Goal: Task Accomplishment & Management: Complete application form

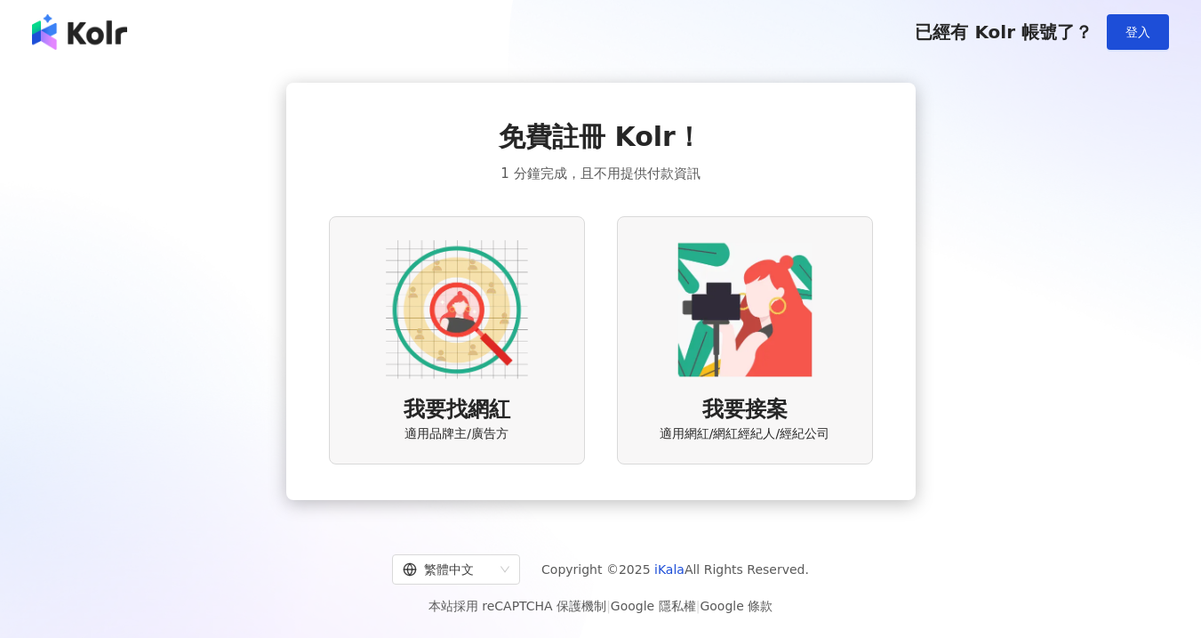
click at [502, 307] on img at bounding box center [457, 309] width 142 height 142
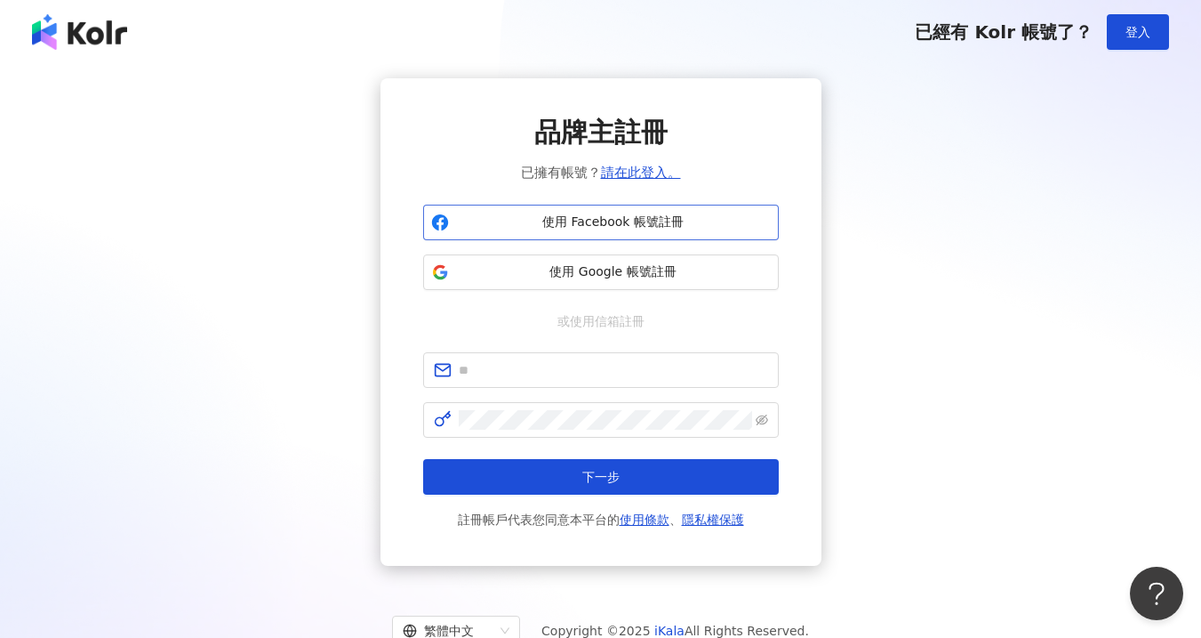
click at [632, 216] on span "使用 Facebook 帳號註冊" at bounding box center [613, 222] width 315 height 18
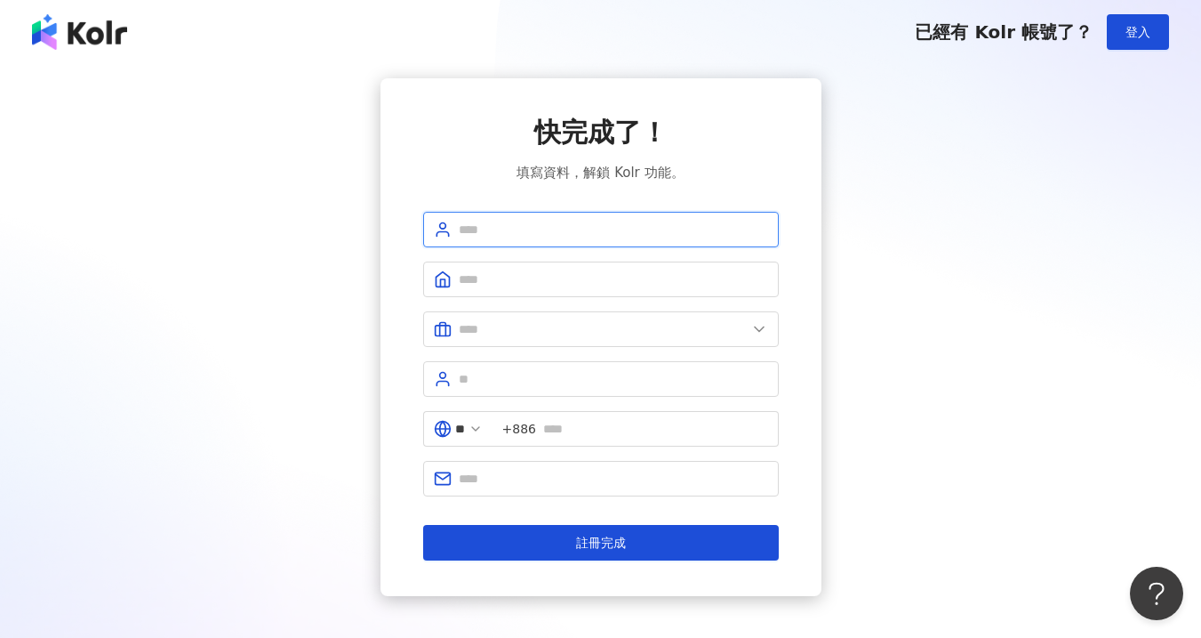
click at [585, 233] on input "text" at bounding box center [613, 230] width 309 height 20
type input "*"
type input "********"
type input "*"
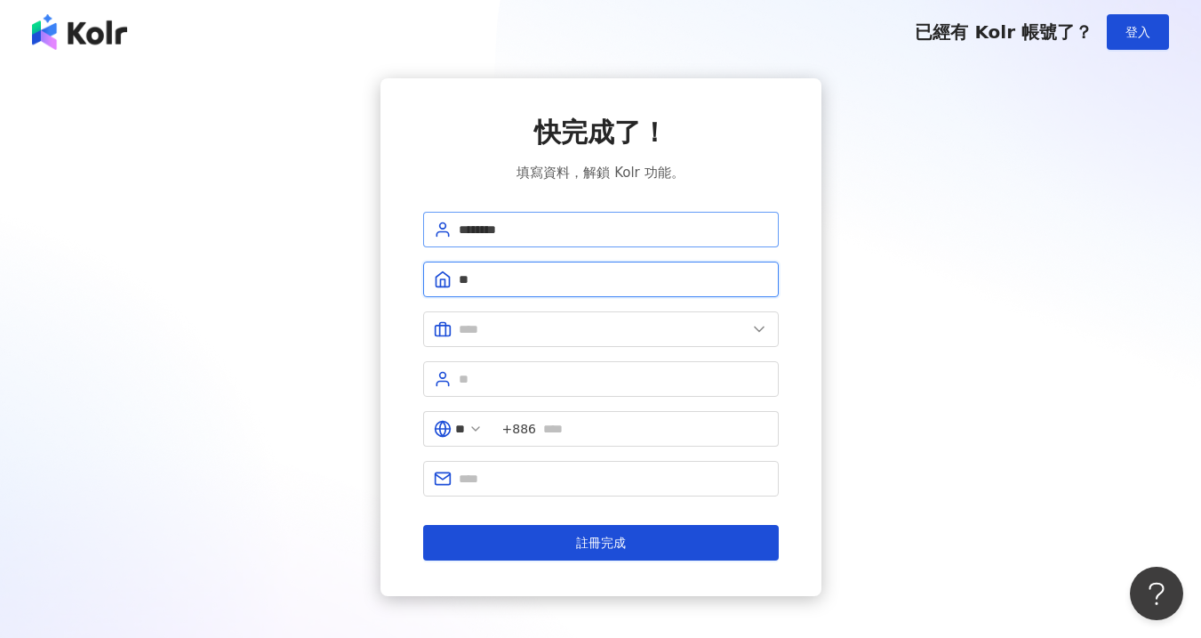
type input "**********"
click at [746, 340] on span at bounding box center [601, 329] width 356 height 36
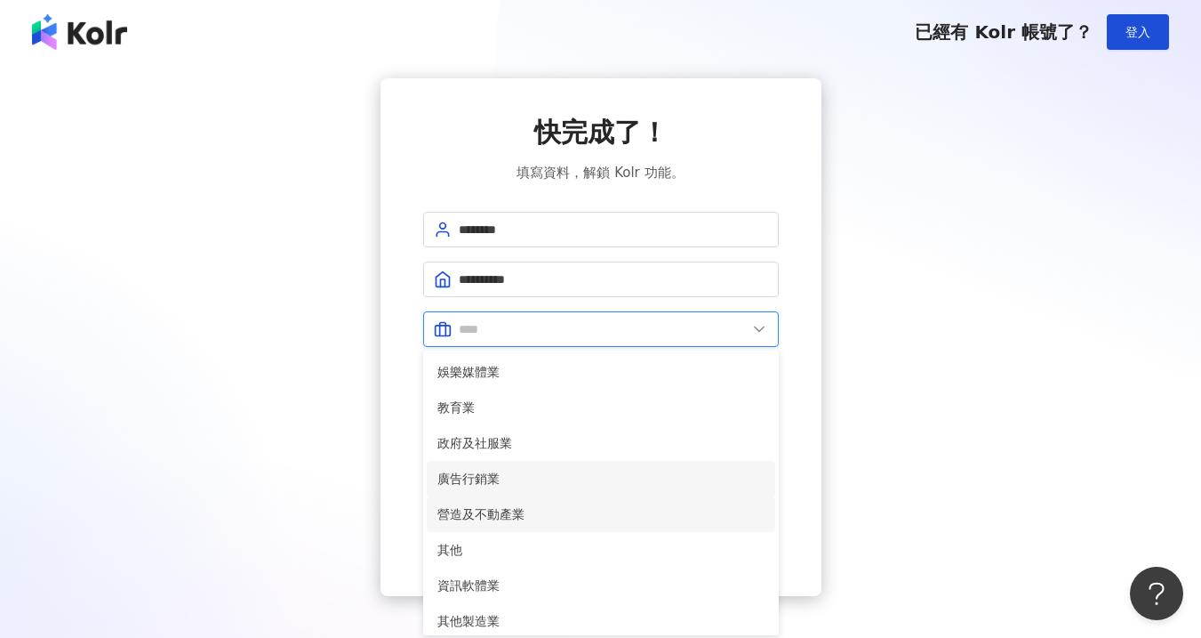
scroll to position [363, 0]
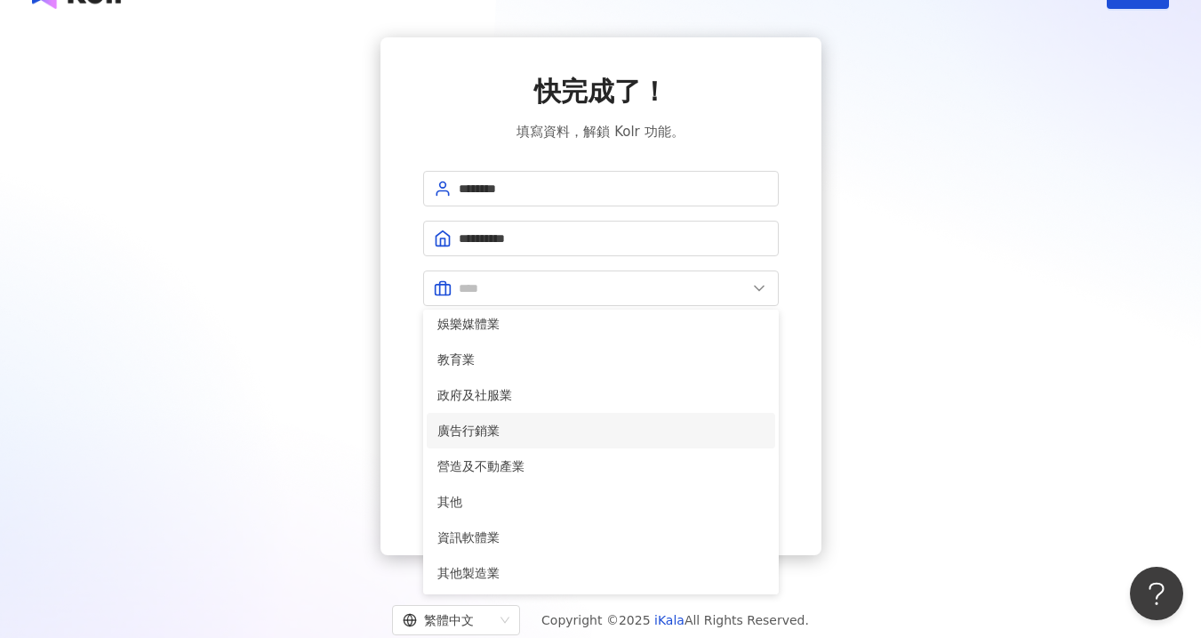
click at [562, 436] on span "廣告行銷業" at bounding box center [601, 431] width 327 height 20
type input "*****"
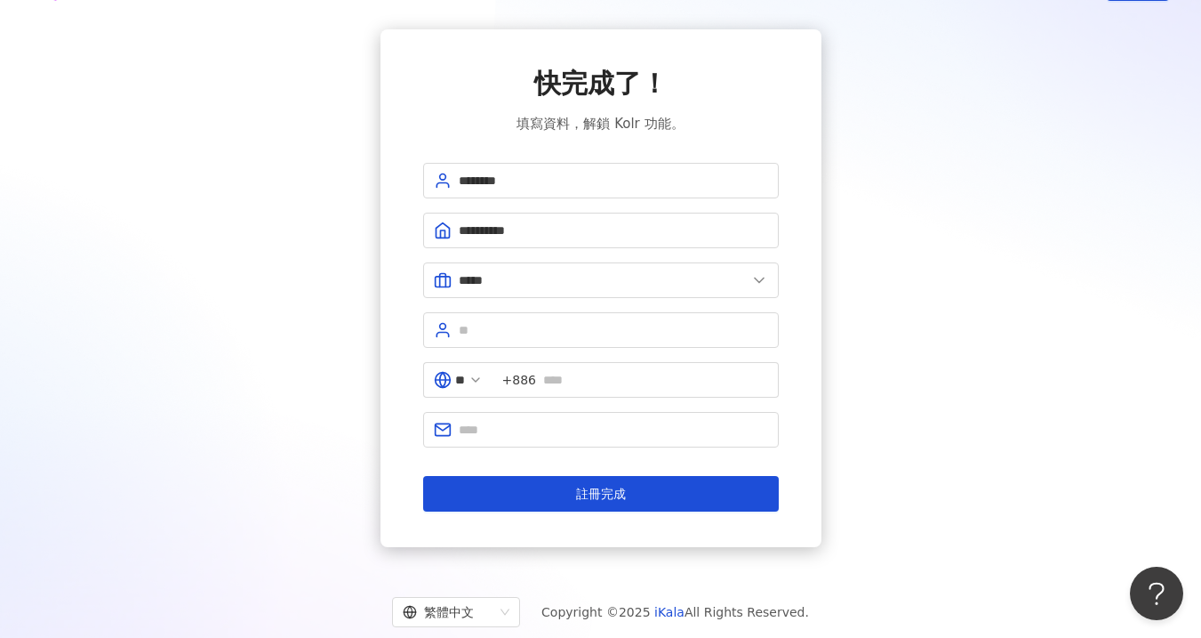
drag, startPoint x: 1012, startPoint y: 375, endPoint x: 871, endPoint y: 363, distance: 141.9
click at [995, 379] on div "**********" at bounding box center [600, 288] width 1159 height 518
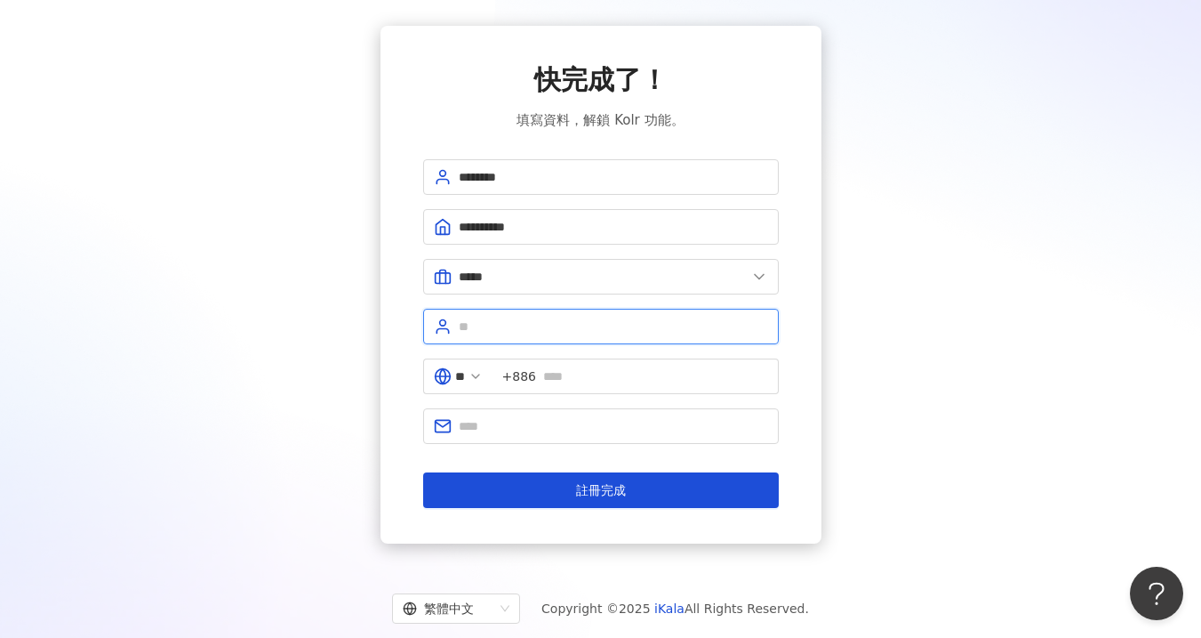
click at [664, 328] on input "text" at bounding box center [613, 327] width 309 height 20
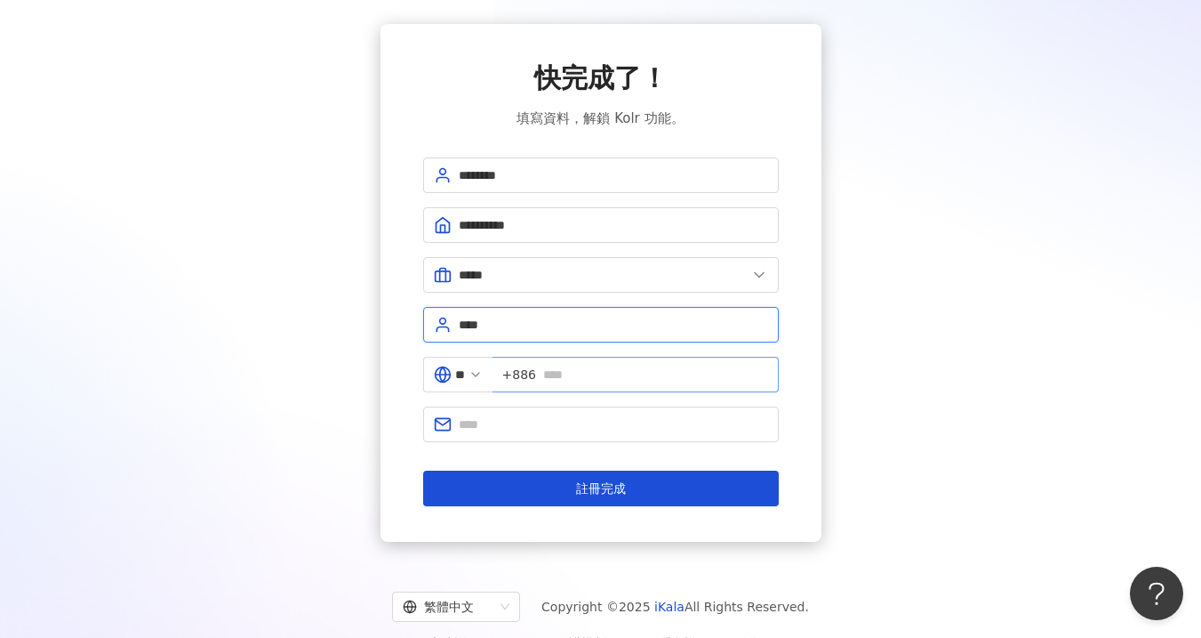
type input "****"
click at [719, 373] on input "text" at bounding box center [655, 375] width 225 height 20
type input "**********"
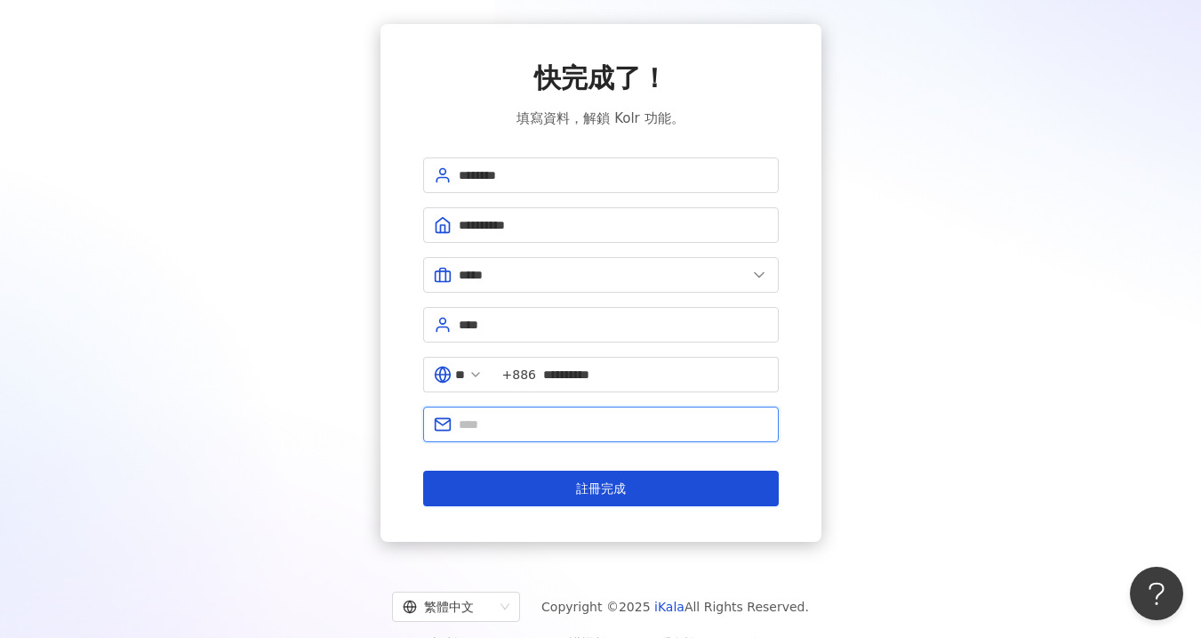
click at [590, 430] on input "text" at bounding box center [613, 424] width 309 height 20
click at [494, 430] on input "text" at bounding box center [613, 424] width 309 height 20
type input "*"
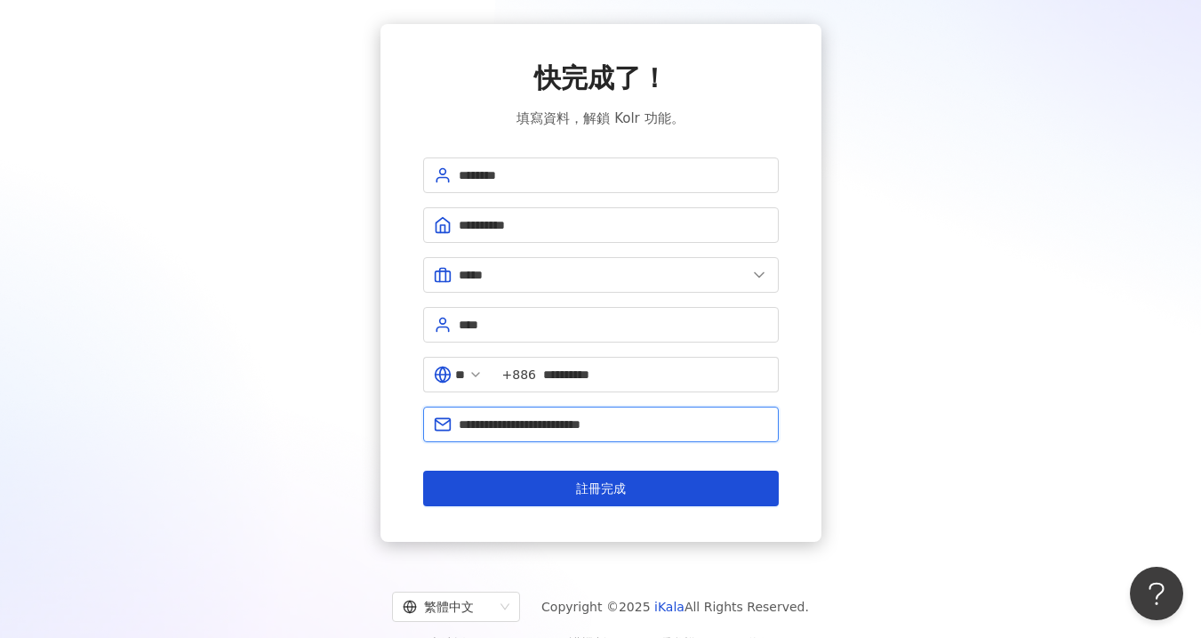
type input "**********"
click at [423, 470] on button "註冊完成" at bounding box center [601, 488] width 356 height 36
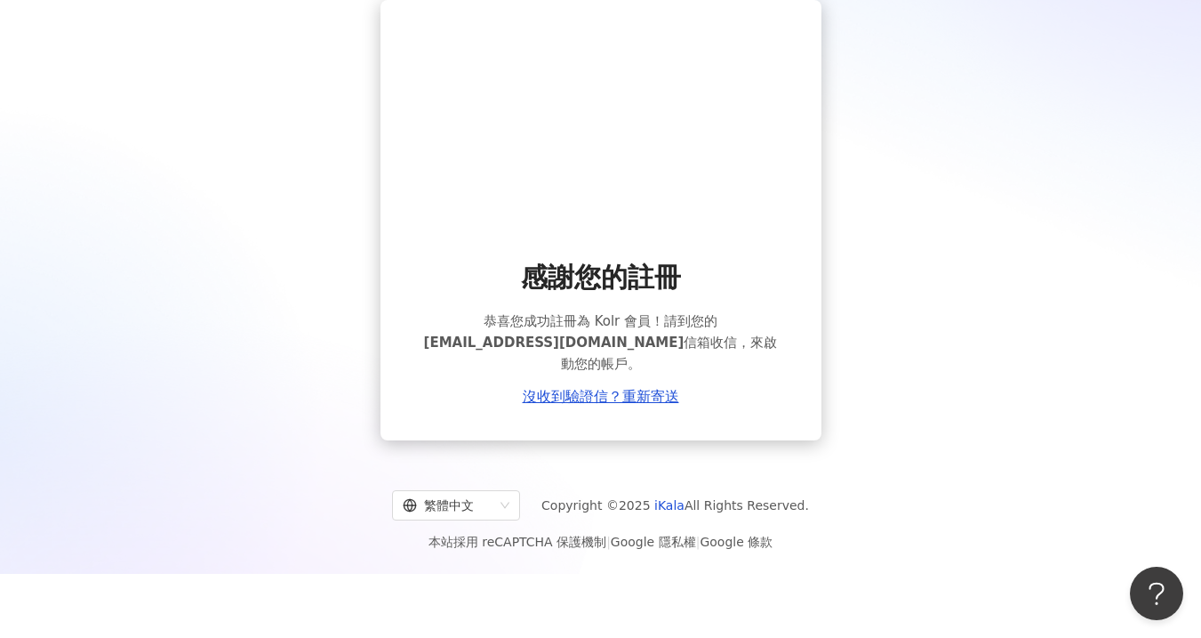
scroll to position [82, 0]
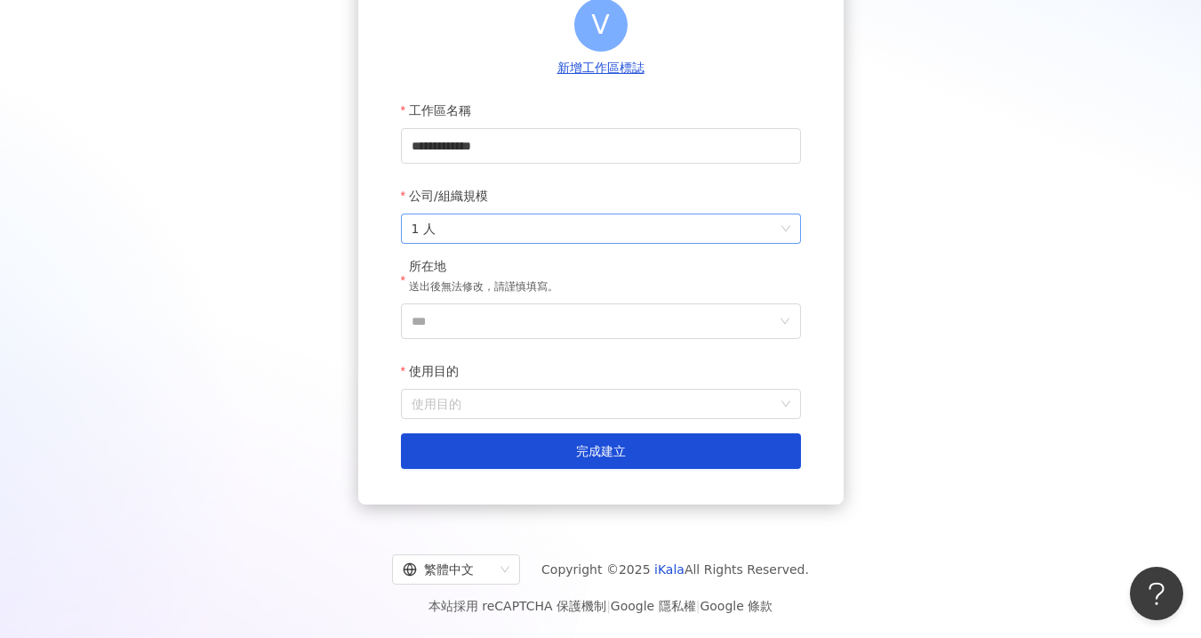
scroll to position [205, 0]
click at [655, 241] on span "1 人" at bounding box center [601, 228] width 379 height 28
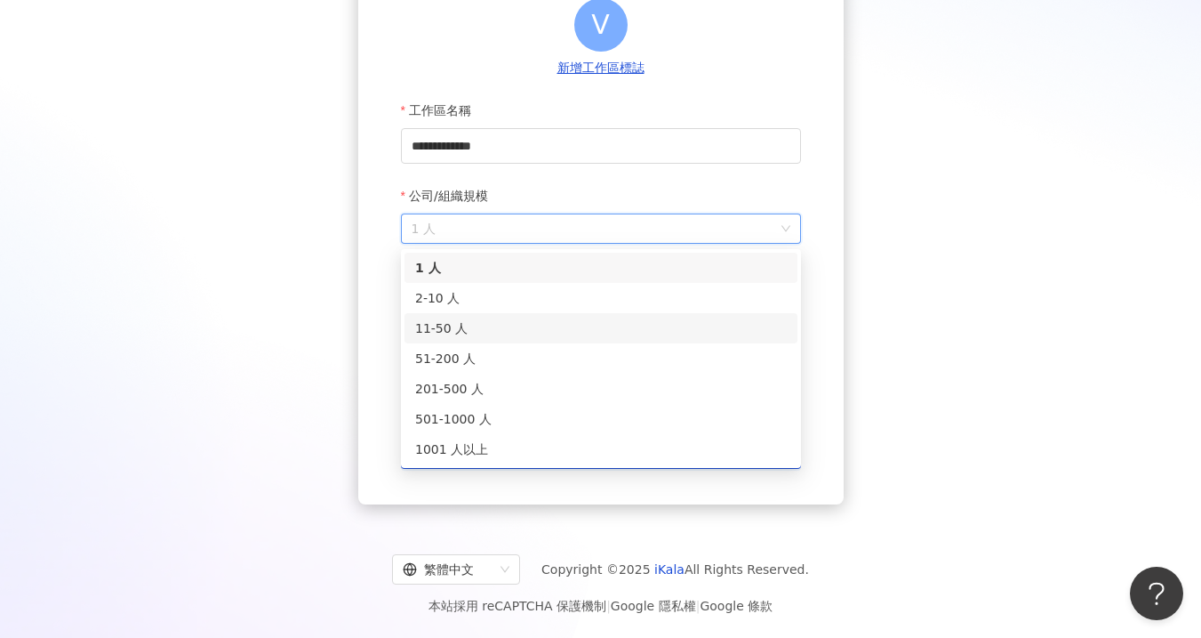
click at [621, 325] on div "11-50 人" at bounding box center [601, 328] width 372 height 20
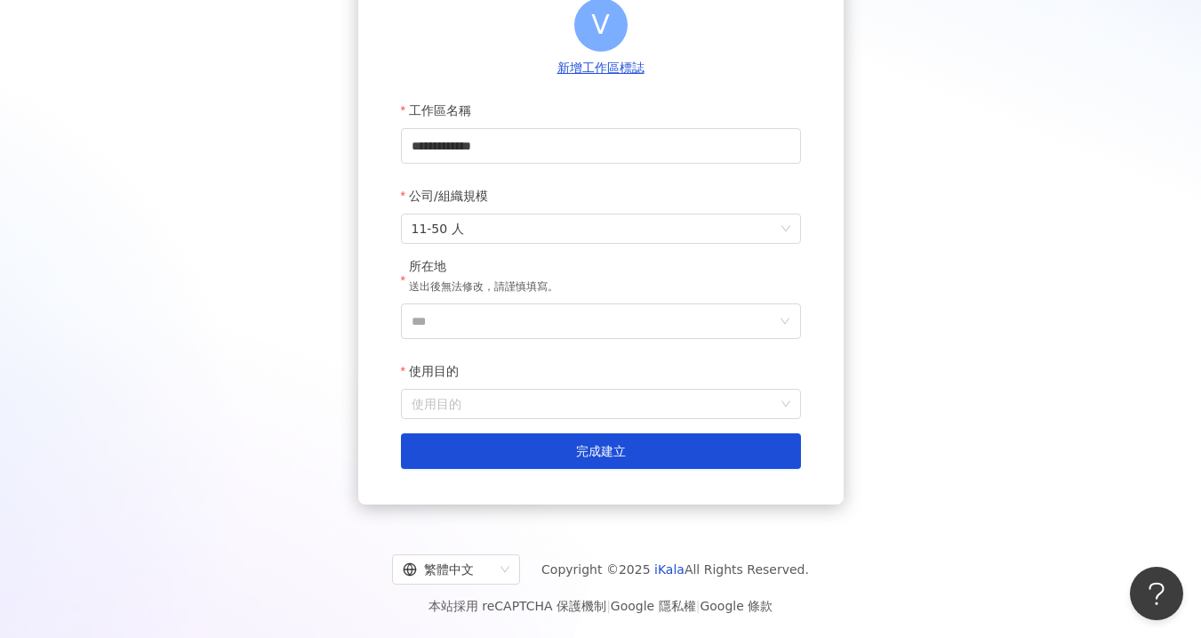
click at [625, 298] on div "所在地 送出後無法修改，請謹慎填寫。" at bounding box center [601, 280] width 400 height 45
click at [624, 314] on input "***" at bounding box center [594, 321] width 365 height 34
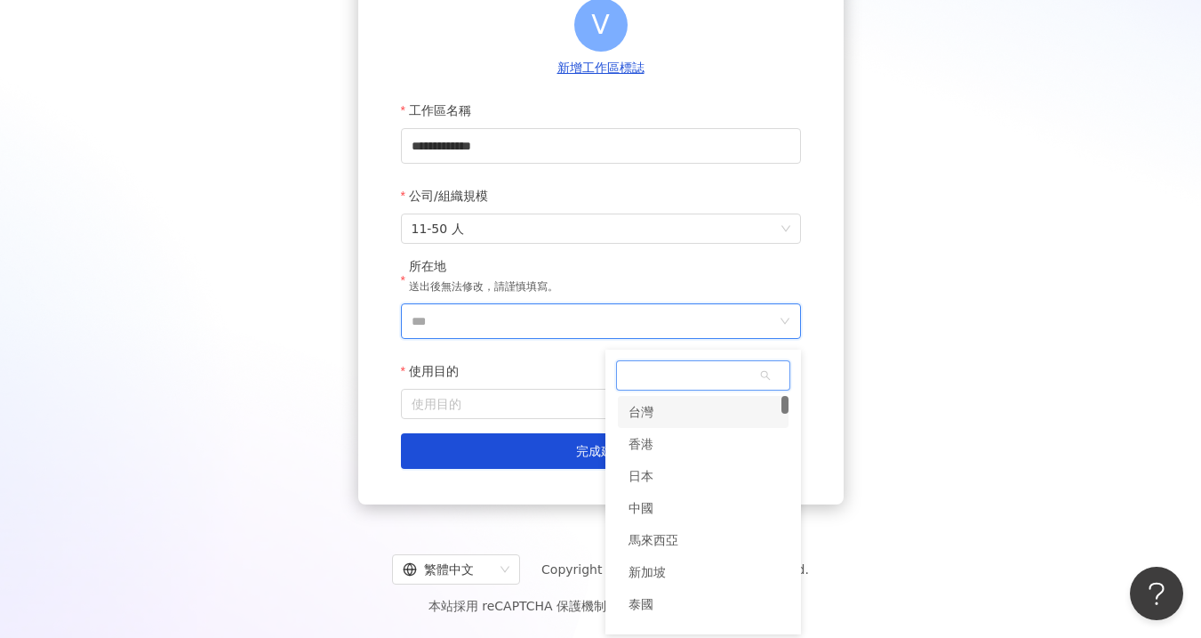
drag, startPoint x: 703, startPoint y: 428, endPoint x: 697, endPoint y: 411, distance: 17.7
click at [697, 411] on div "台灣 香港 日本 中國 馬來西亞 新加坡 泰國 越南" at bounding box center [703, 524] width 171 height 256
click at [697, 411] on div "台灣" at bounding box center [703, 412] width 171 height 32
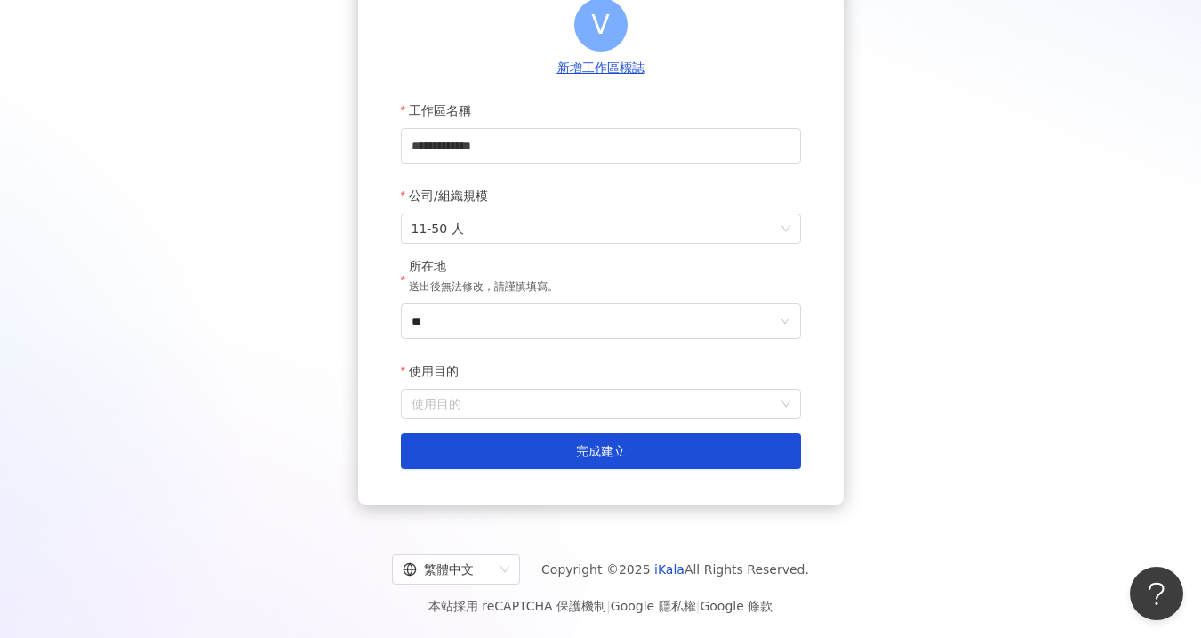
click at [572, 382] on div "使用目的" at bounding box center [601, 371] width 400 height 36
click at [558, 401] on input "使用目的" at bounding box center [601, 404] width 379 height 28
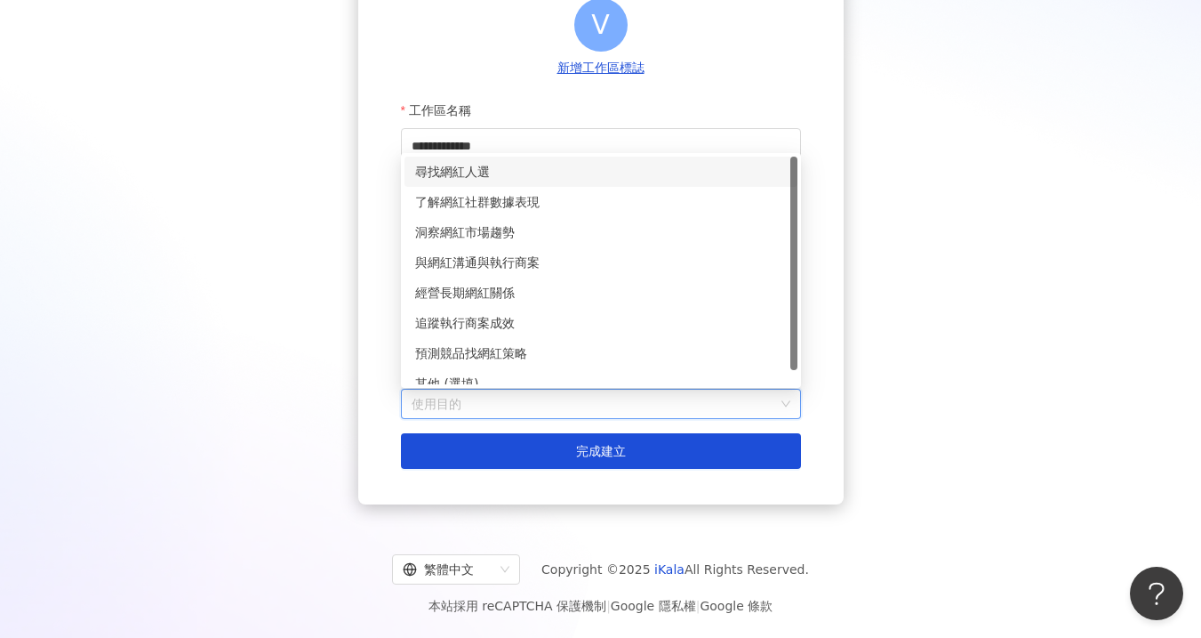
click at [530, 168] on div "尋找網紅人選" at bounding box center [601, 172] width 372 height 20
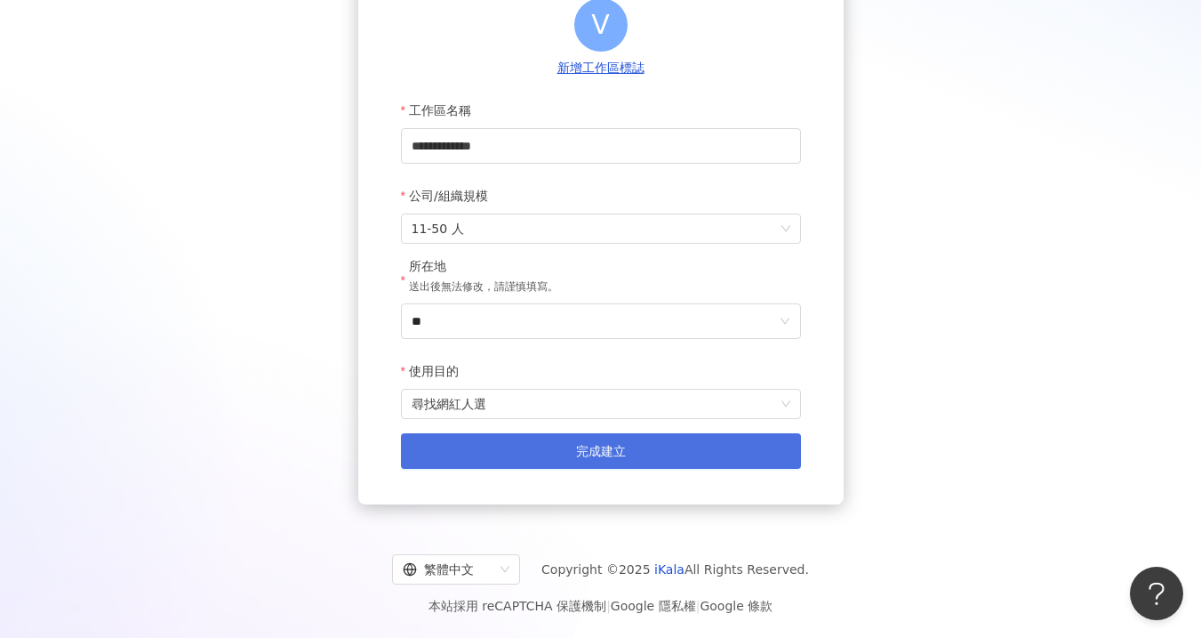
click at [581, 445] on span "完成建立" at bounding box center [601, 451] width 50 height 14
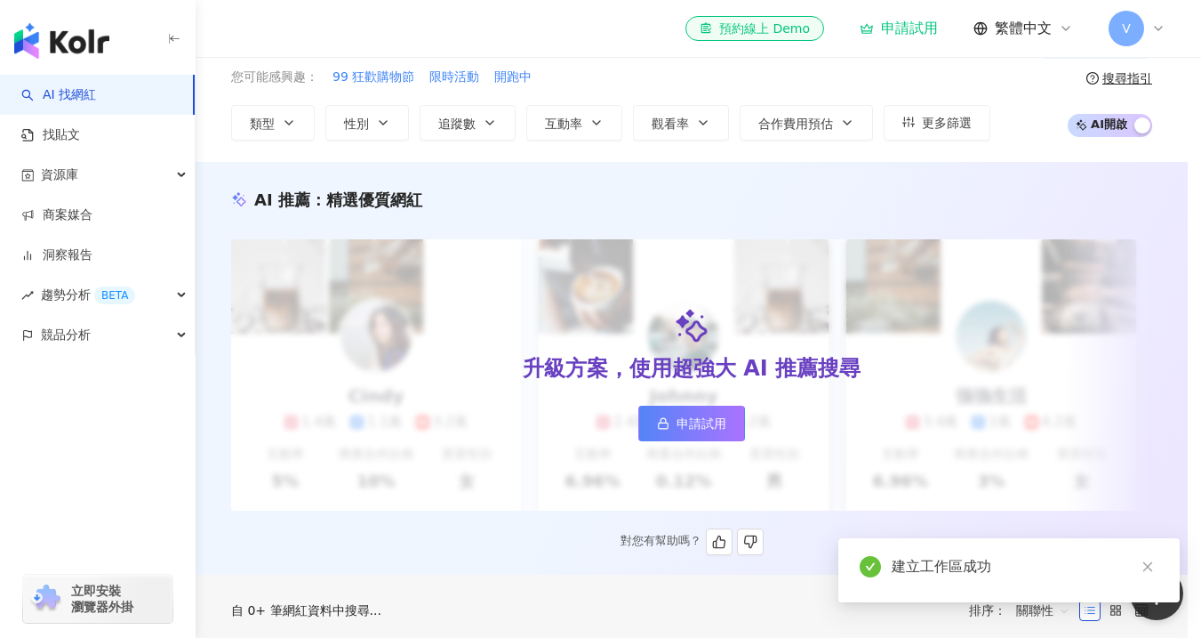
scroll to position [78, 0]
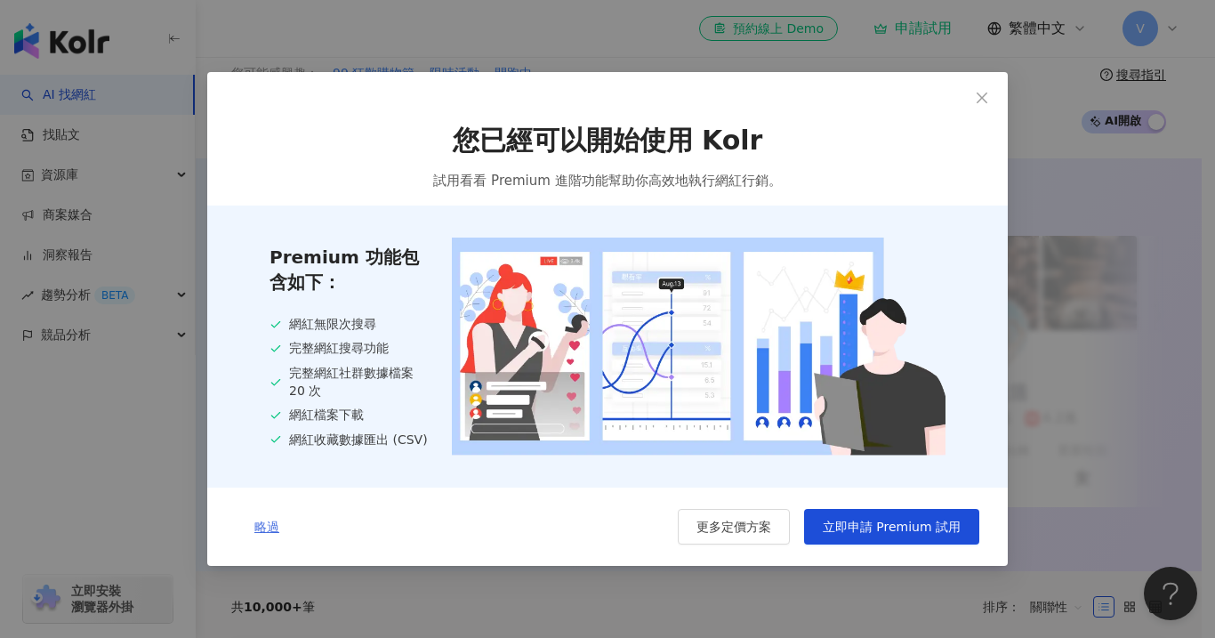
click at [277, 525] on span "略過" at bounding box center [266, 526] width 25 height 14
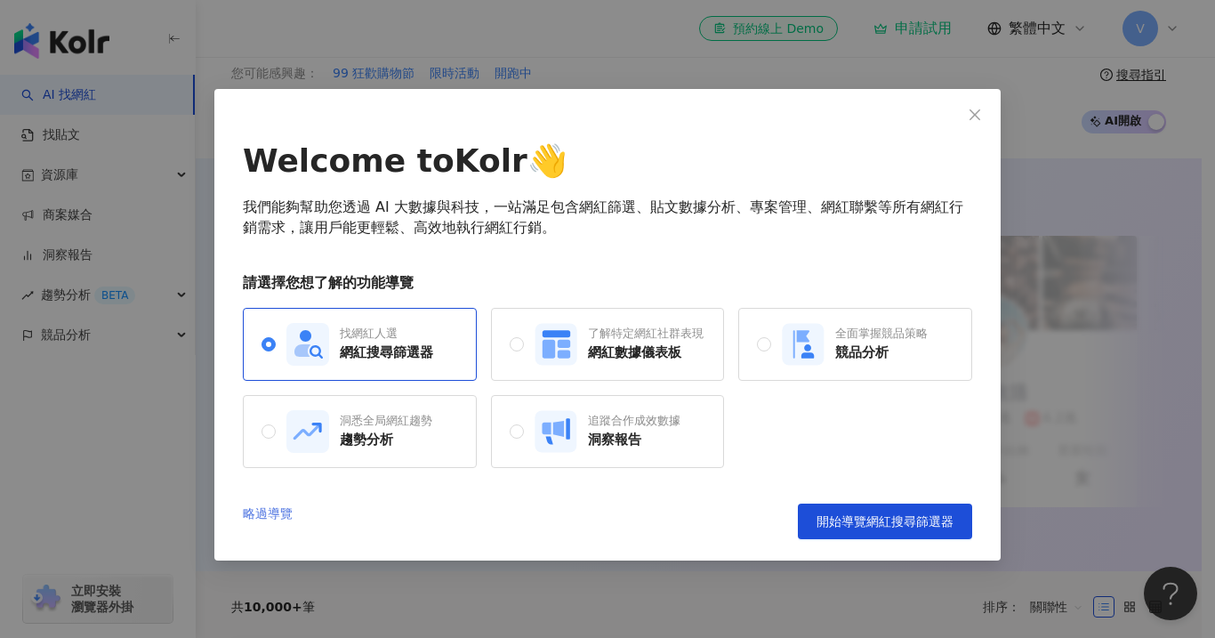
click at [274, 514] on link "略過導覽" at bounding box center [268, 521] width 50 height 36
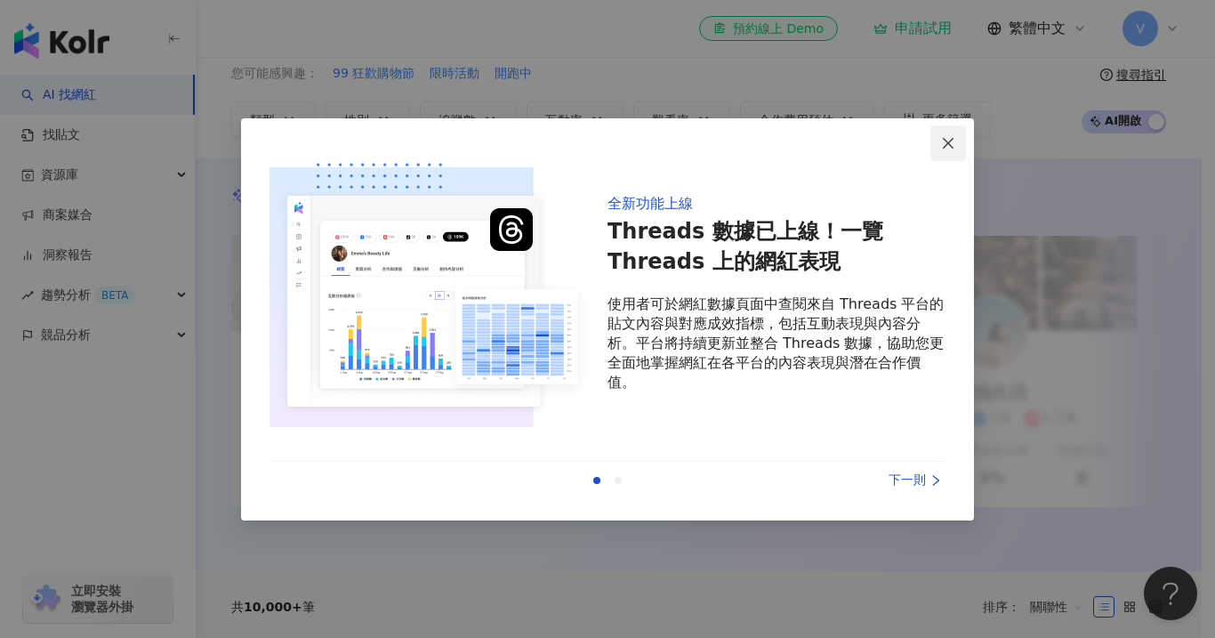
click at [938, 141] on span "Close" at bounding box center [948, 143] width 36 height 14
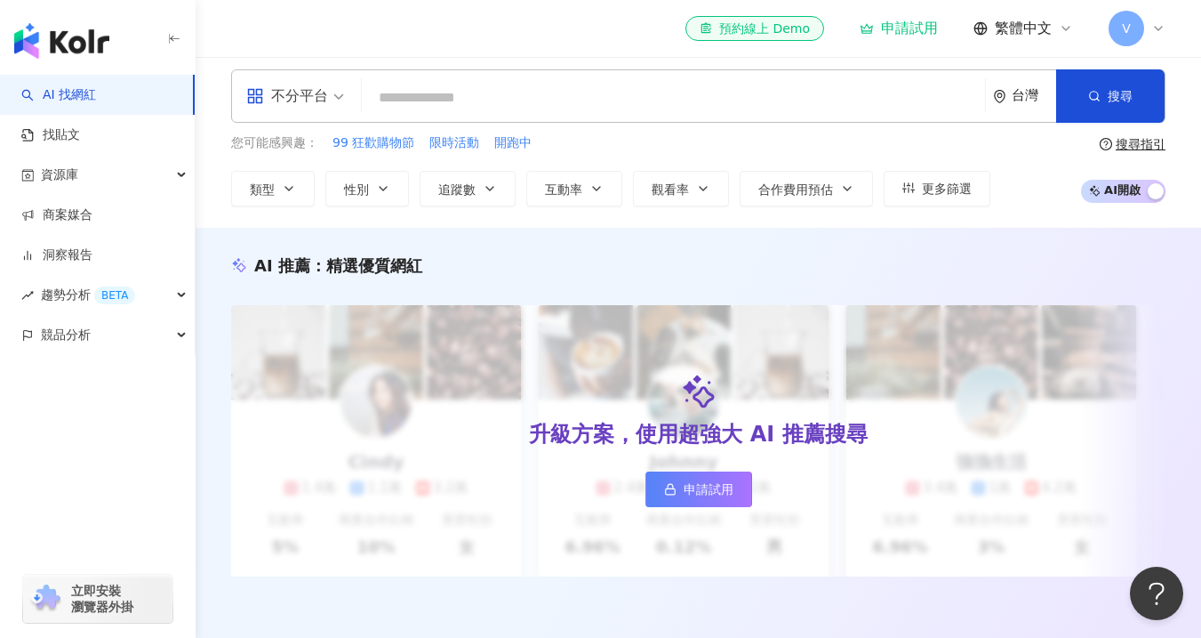
scroll to position [0, 0]
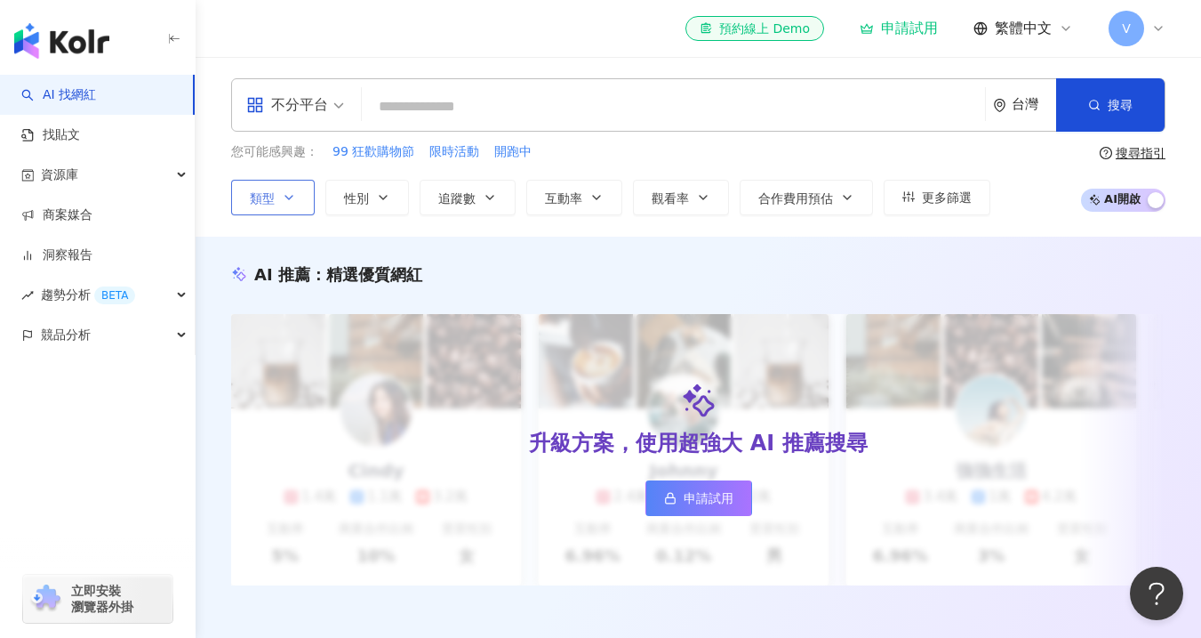
click at [301, 199] on button "類型" at bounding box center [273, 198] width 84 height 36
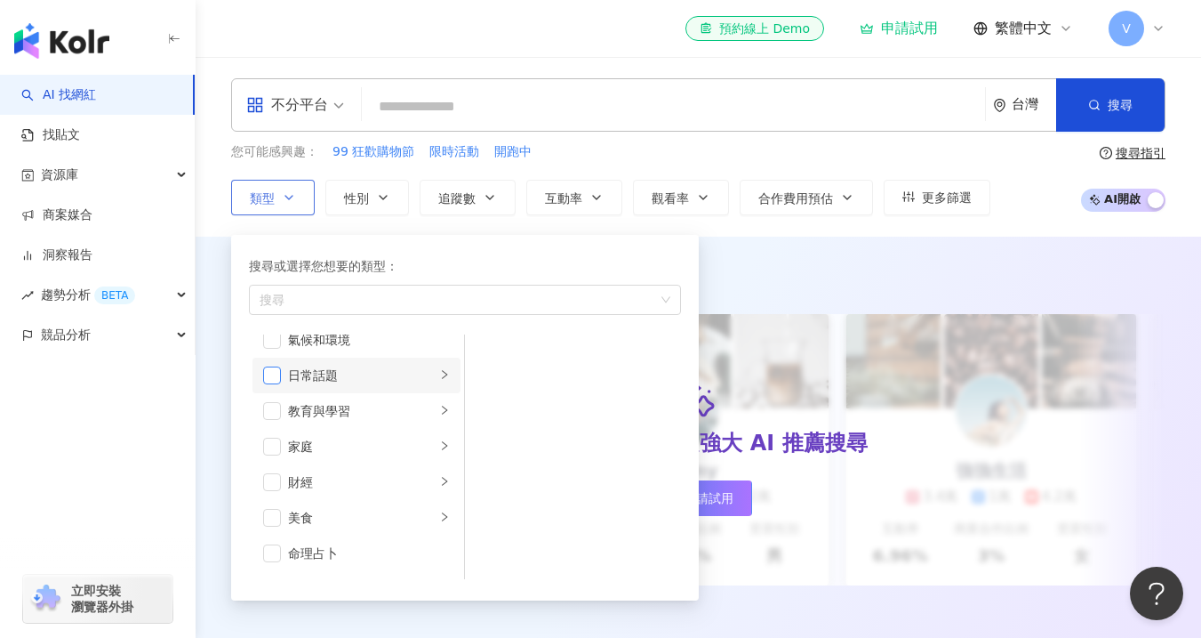
scroll to position [88, 0]
click at [271, 377] on span "button" at bounding box center [272, 374] width 18 height 18
click at [269, 405] on span "button" at bounding box center [272, 410] width 18 height 18
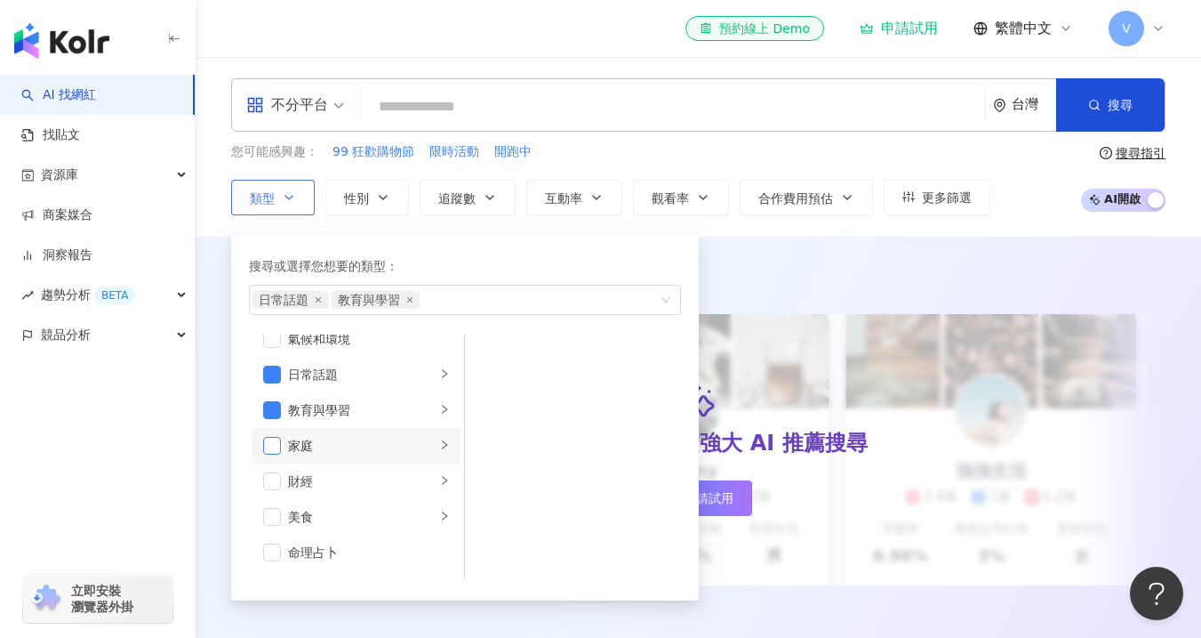
click at [271, 443] on span "button" at bounding box center [272, 446] width 18 height 18
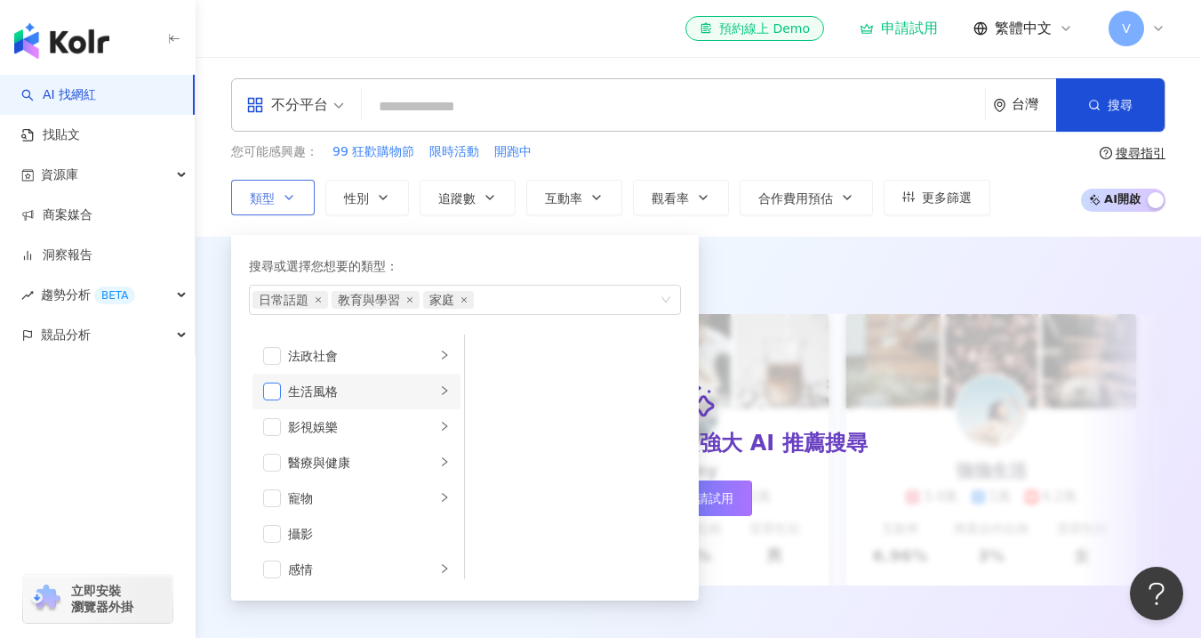
click at [277, 398] on span "button" at bounding box center [272, 391] width 18 height 18
click at [280, 417] on span "button" at bounding box center [272, 423] width 18 height 18
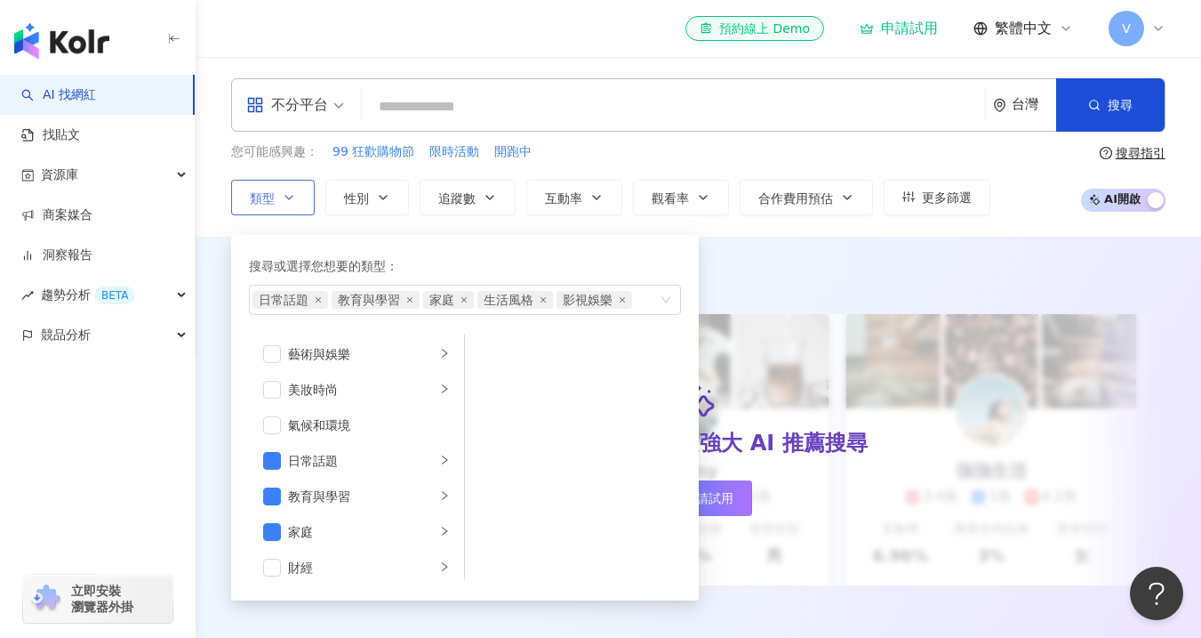
scroll to position [0, 0]
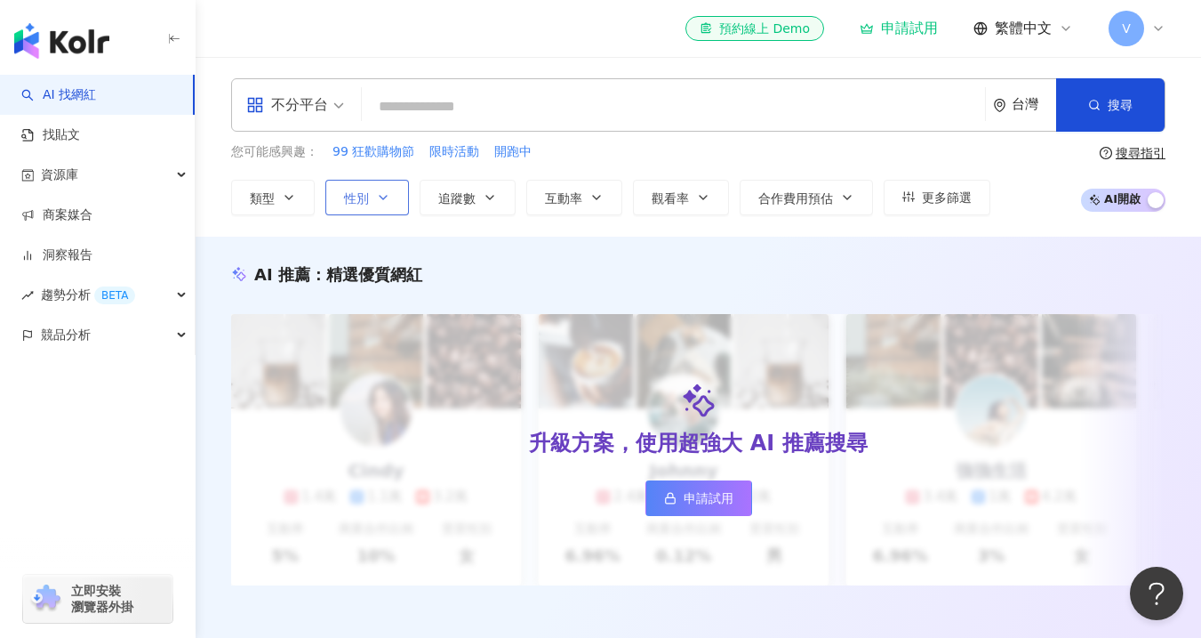
click at [388, 204] on button "性別" at bounding box center [367, 198] width 84 height 36
click at [388, 204] on icon "button" at bounding box center [383, 197] width 14 height 14
click at [301, 192] on button "類型" at bounding box center [273, 198] width 84 height 36
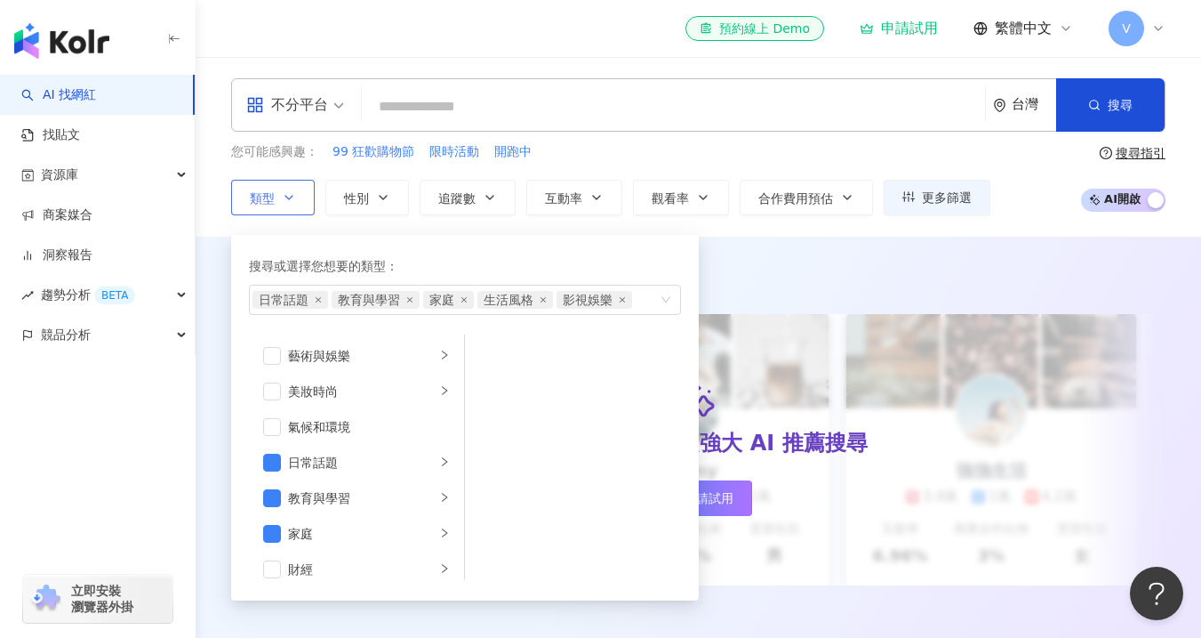
click at [301, 192] on button "類型 搜尋或選擇您想要的類型： 日常話題 教育與學習 家庭 生活風格 影視娛樂 藝術與娛樂 美妝時尚 氣候和環境 日常話題 教育與學習 家庭 財經 美食 命理…" at bounding box center [273, 198] width 84 height 36
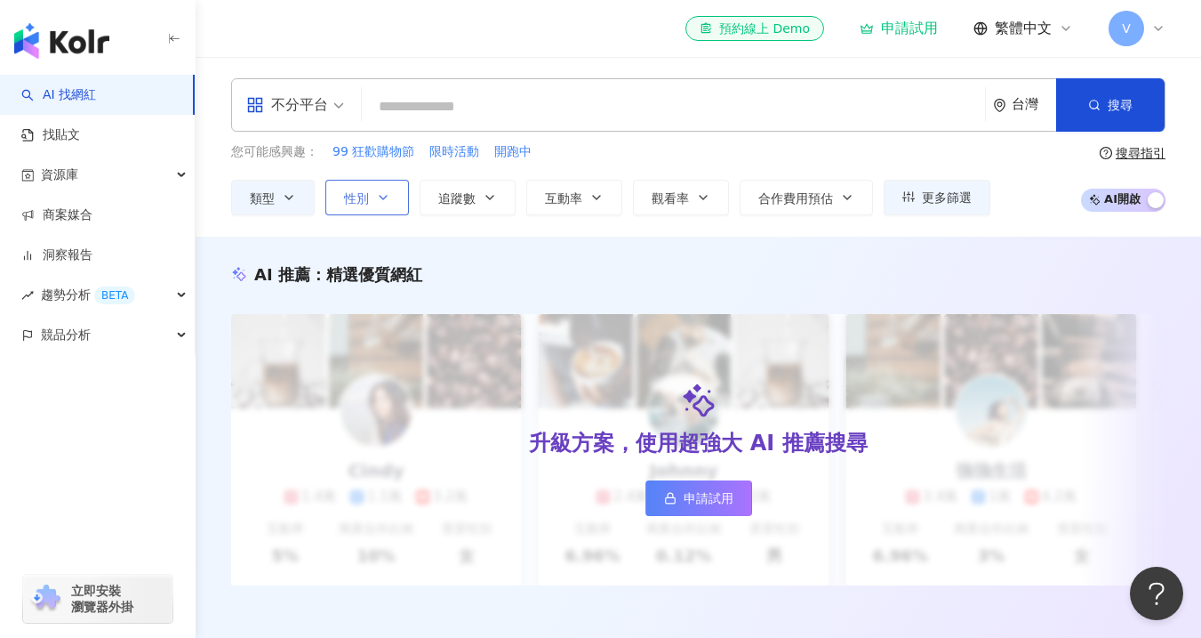
click at [371, 211] on button "性別" at bounding box center [367, 198] width 84 height 36
click at [375, 203] on button "性別" at bounding box center [367, 198] width 84 height 36
click at [379, 202] on icon "button" at bounding box center [383, 197] width 14 height 14
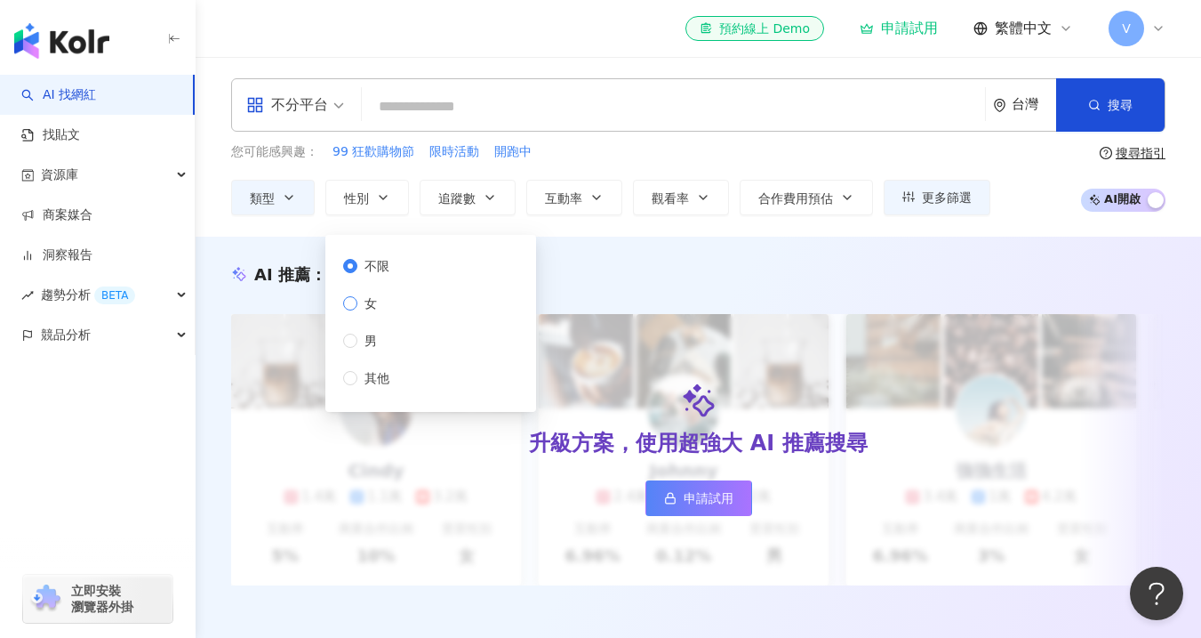
click at [383, 303] on span "女" at bounding box center [370, 303] width 27 height 20
click at [465, 201] on span "追蹤數" at bounding box center [456, 198] width 37 height 14
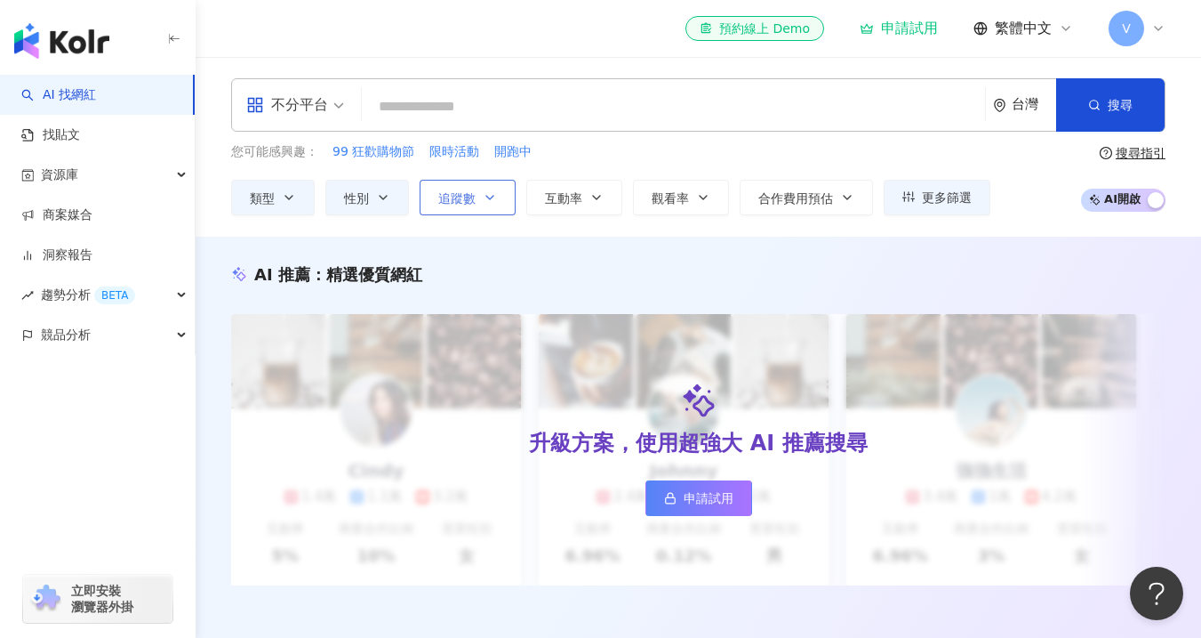
click at [465, 201] on span "追蹤數" at bounding box center [456, 198] width 37 height 14
click at [502, 200] on button "追蹤數" at bounding box center [468, 198] width 96 height 36
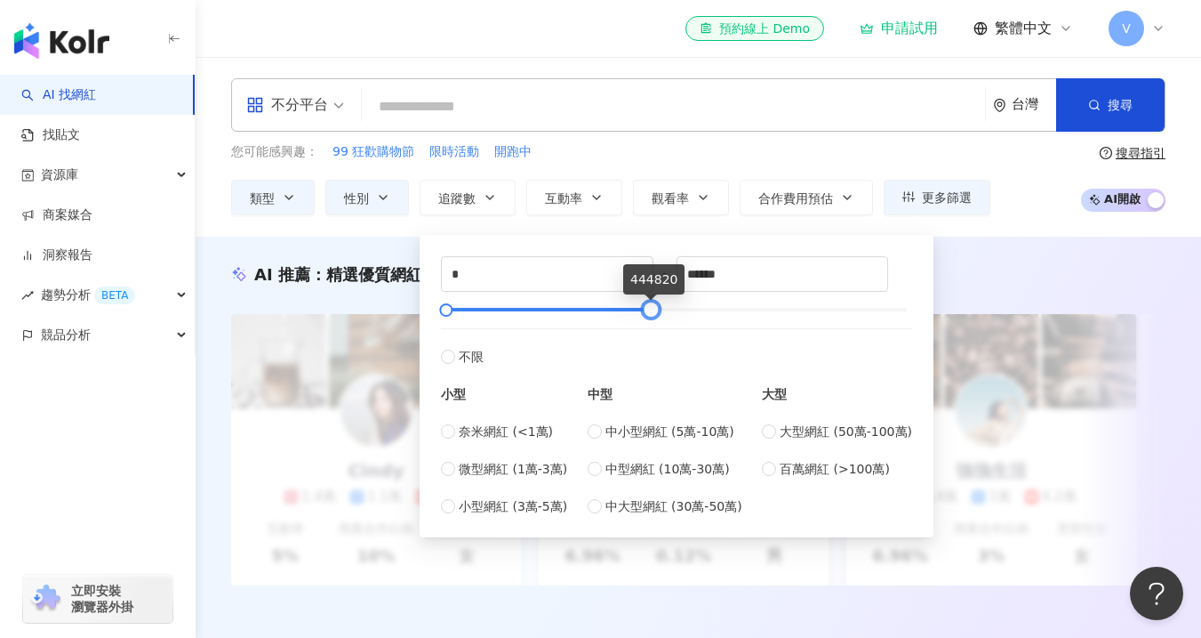
drag, startPoint x: 904, startPoint y: 313, endPoint x: 648, endPoint y: 298, distance: 256.6
click at [648, 298] on div "* - ****** 不限 小型 奈米網紅 (<1萬) 微型網紅 (1萬-3萬) 小型網紅 (3萬-5萬) 中型 中小型網紅 (5萬-10萬) 中型網紅 (1…" at bounding box center [676, 386] width 471 height 260
drag, startPoint x: 681, startPoint y: 275, endPoint x: 666, endPoint y: 273, distance: 15.2
click at [666, 273] on div "* - ****** 不限 小型 奈米網紅 (<1萬) 微型網紅 (1萬-3萬) 小型網紅 (3萬-5萬) 中型 中小型網紅 (5萬-10萬) 中型網紅 (1…" at bounding box center [676, 386] width 471 height 260
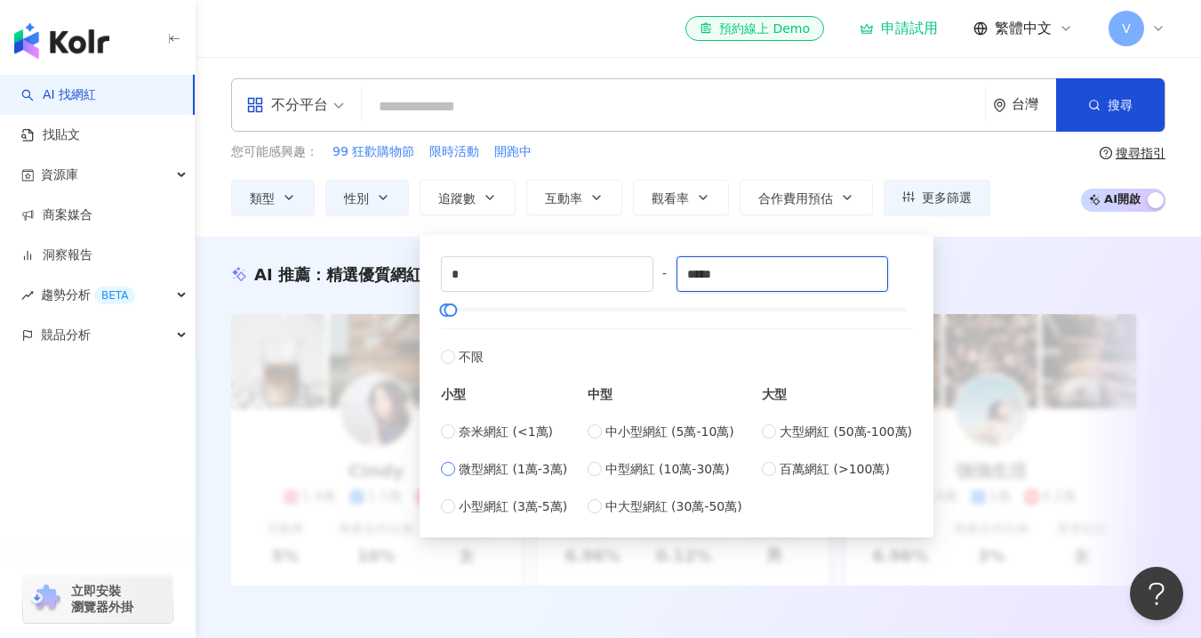
type input "*****"
click at [486, 460] on span "微型網紅 (1萬-3萬)" at bounding box center [513, 469] width 108 height 20
type input "*****"
click at [491, 424] on span "奈米網紅 (<1萬)" at bounding box center [506, 432] width 94 height 20
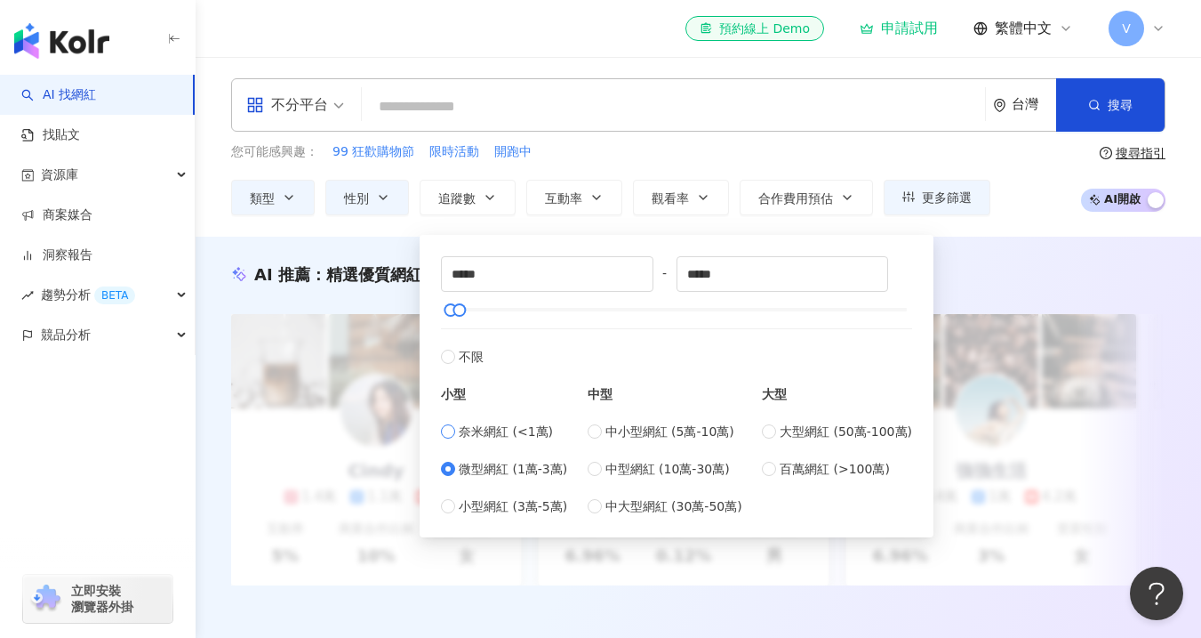
type input "*"
type input "****"
click at [470, 462] on span "微型網紅 (1萬-3萬)" at bounding box center [513, 469] width 108 height 20
type input "*****"
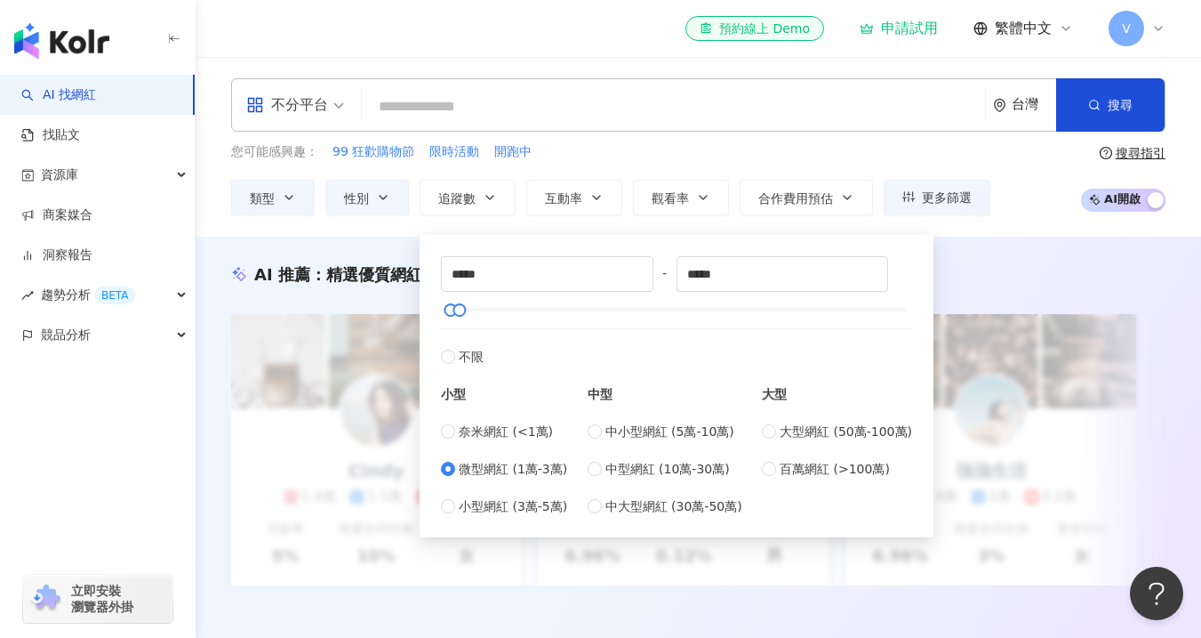
click at [843, 366] on div "大型 大型網紅 (50萬-100萬) 百萬網紅 (>100萬)" at bounding box center [837, 440] width 150 height 149
click at [494, 200] on icon "button" at bounding box center [490, 197] width 14 height 14
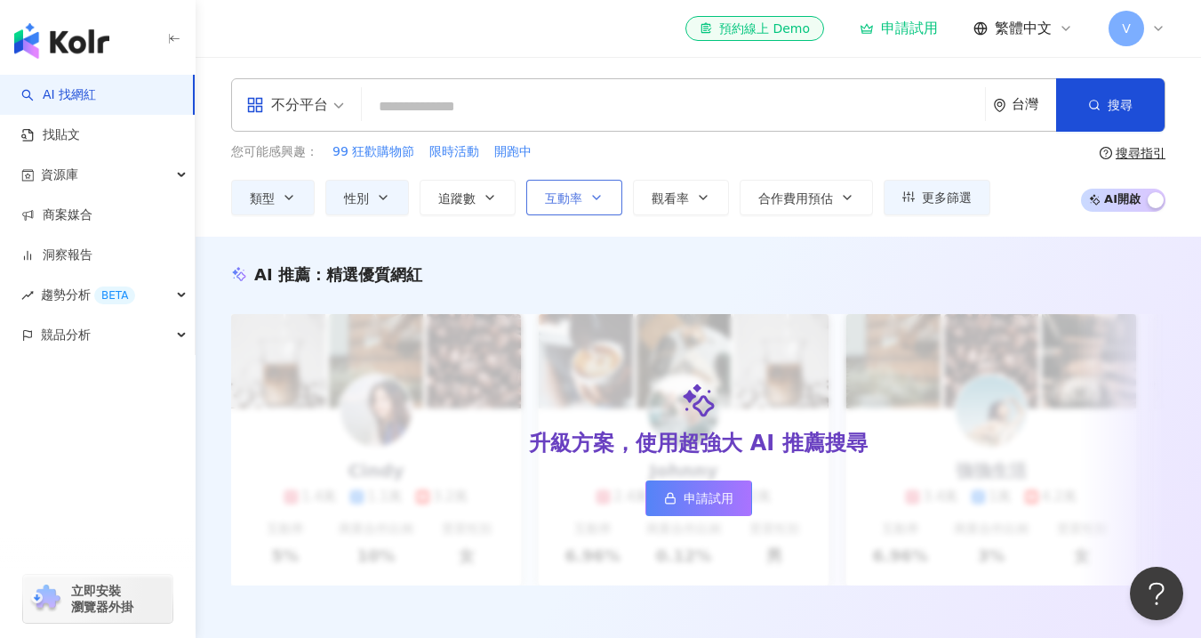
click at [601, 205] on button "互動率" at bounding box center [574, 198] width 96 height 36
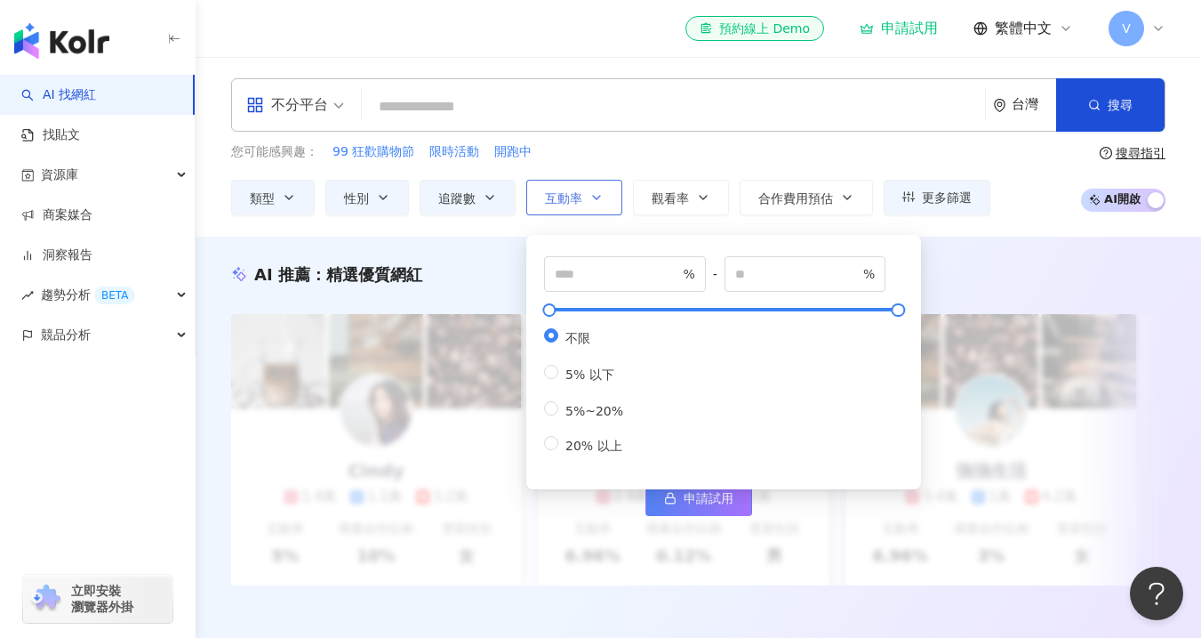
click at [598, 201] on icon "button" at bounding box center [597, 197] width 14 height 14
click at [598, 202] on icon "button" at bounding box center [597, 197] width 14 height 14
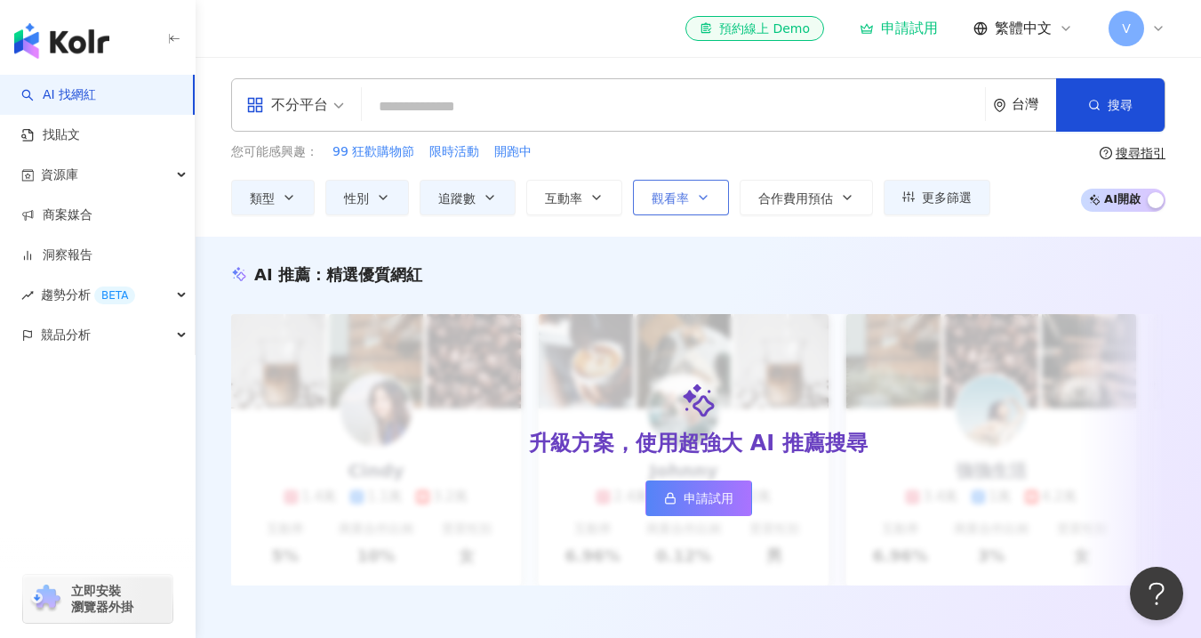
click at [707, 200] on icon "button" at bounding box center [703, 197] width 14 height 14
click at [829, 209] on button "合作費用預估" at bounding box center [806, 198] width 133 height 36
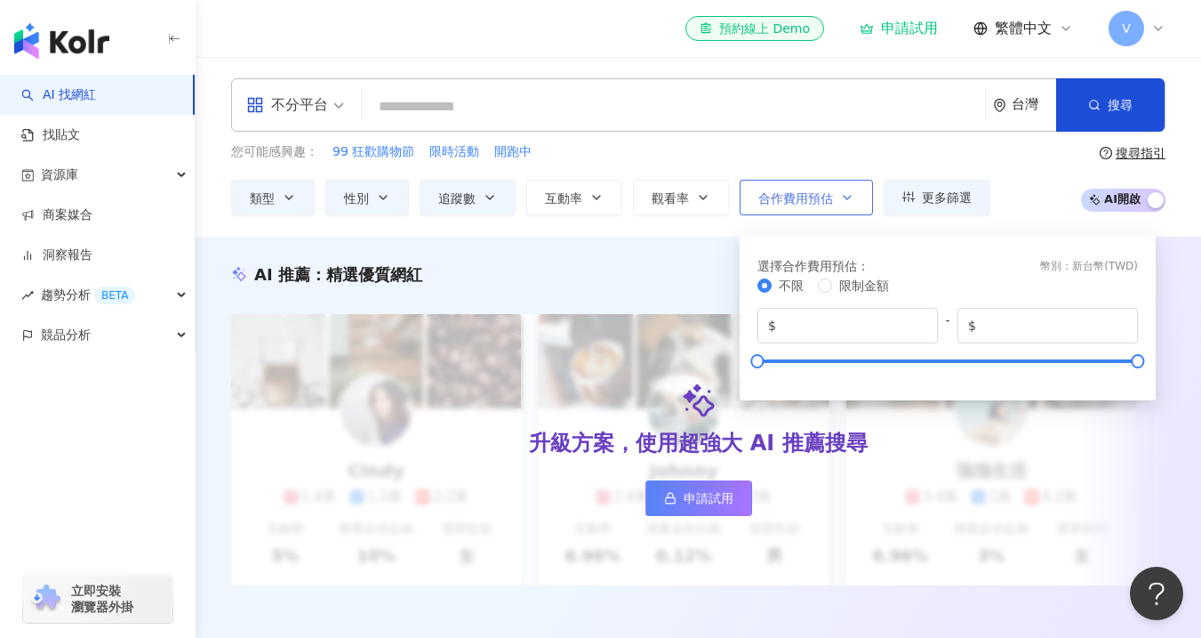
click at [837, 197] on button "合作費用預估" at bounding box center [806, 198] width 133 height 36
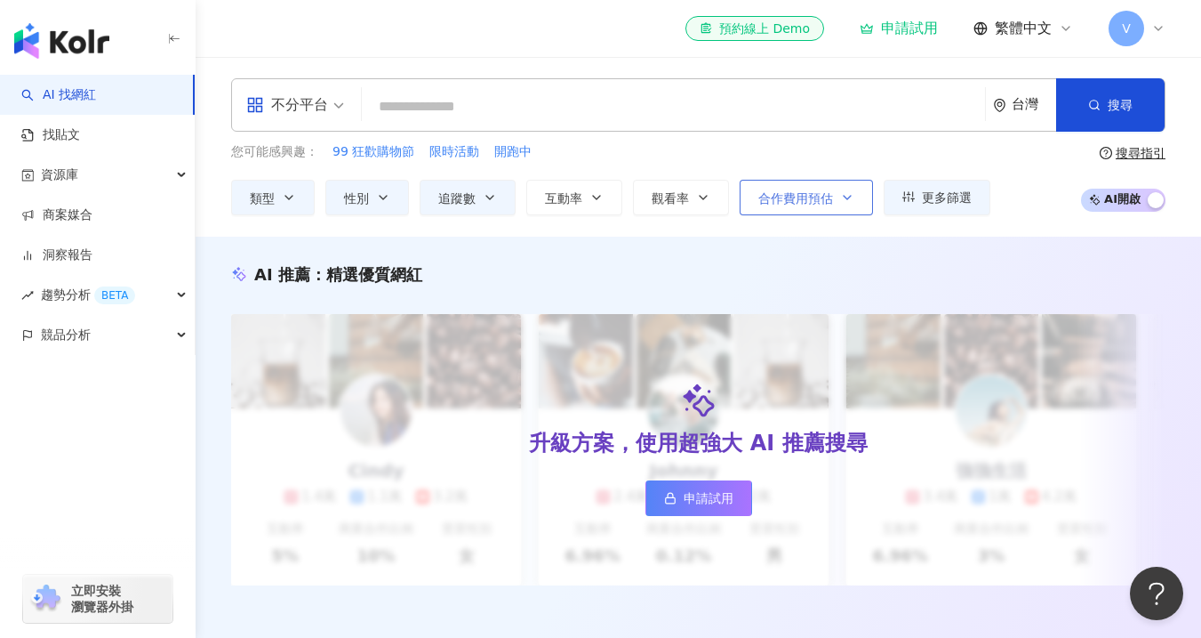
click at [837, 197] on button "合作費用預估" at bounding box center [806, 198] width 133 height 36
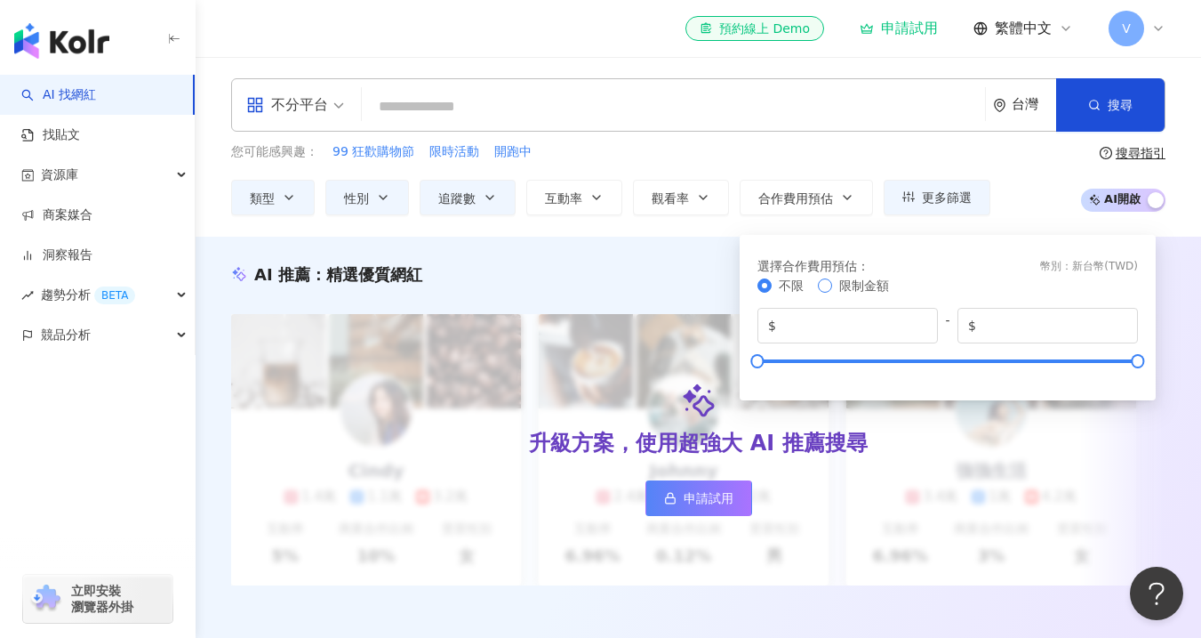
click at [848, 285] on span "限制金額" at bounding box center [864, 285] width 50 height 14
click at [830, 323] on input "*" at bounding box center [854, 326] width 148 height 20
drag, startPoint x: 1069, startPoint y: 329, endPoint x: 965, endPoint y: 324, distance: 104.2
click at [965, 324] on span "$ *******" at bounding box center [1048, 326] width 181 height 36
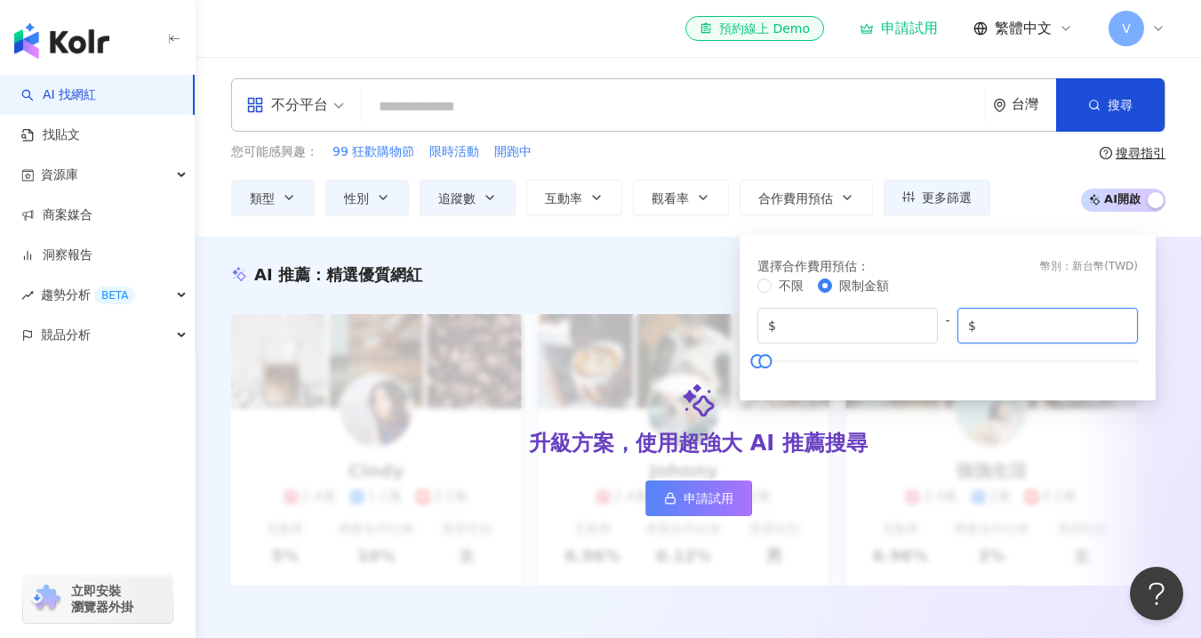
type input "*****"
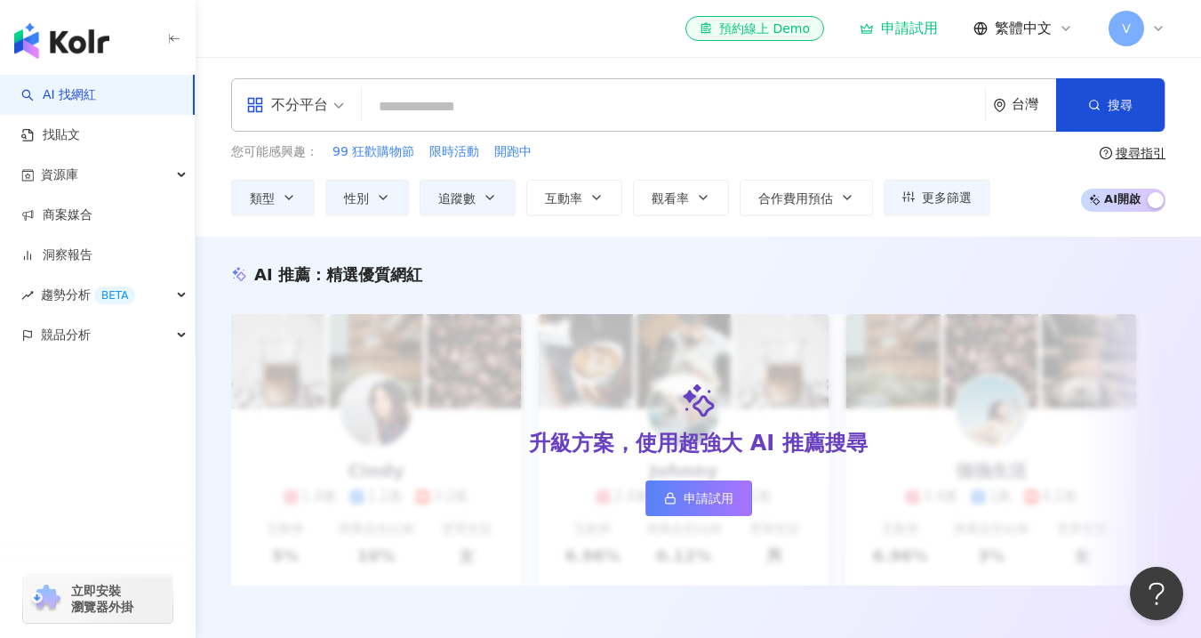
click at [1022, 212] on div "您可能感興趣： 99 狂歡購物節 限時活動 開跑中 類型 性別 追蹤數 互動率 觀看率 合作費用預估 更多篩選 不限 女 男 其他 ***** - *****…" at bounding box center [698, 178] width 935 height 73
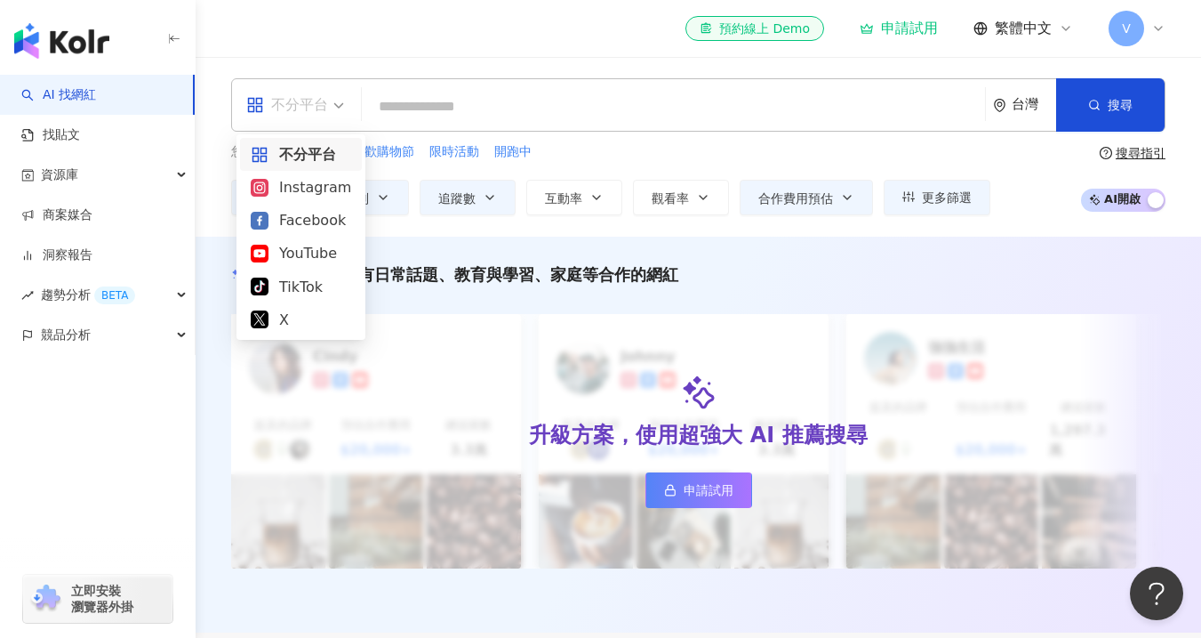
click at [327, 100] on div "不分平台" at bounding box center [287, 105] width 82 height 28
click at [336, 197] on div "Instagram" at bounding box center [301, 187] width 100 height 22
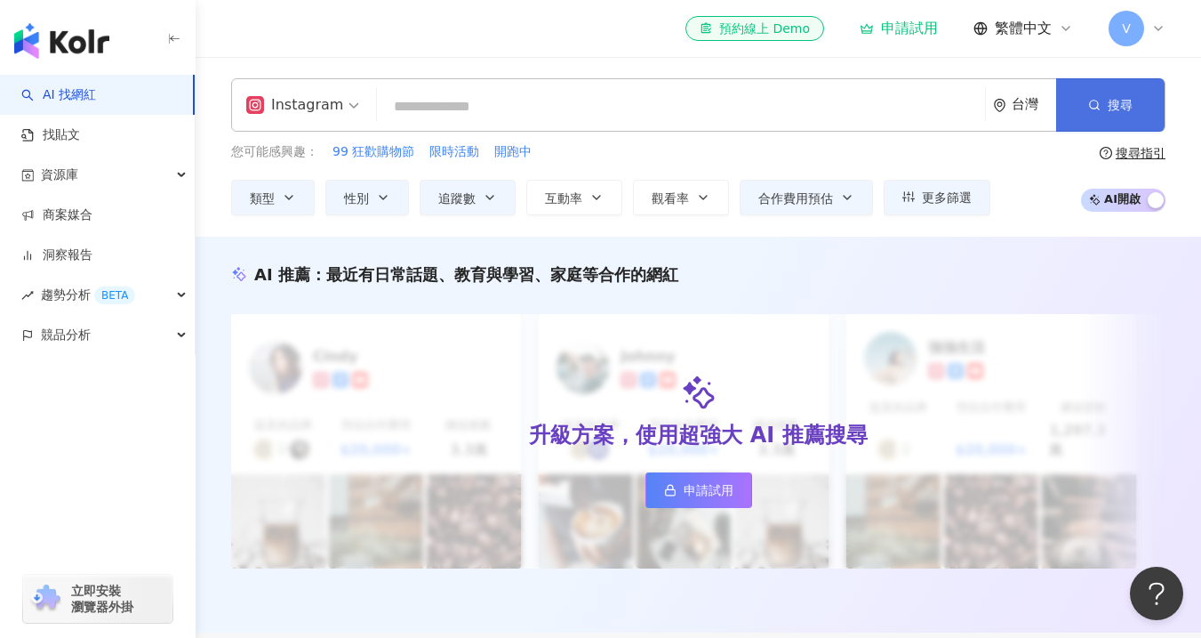
click at [1088, 115] on button "搜尋" at bounding box center [1110, 104] width 108 height 53
click at [921, 200] on button "更多篩選" at bounding box center [937, 198] width 107 height 36
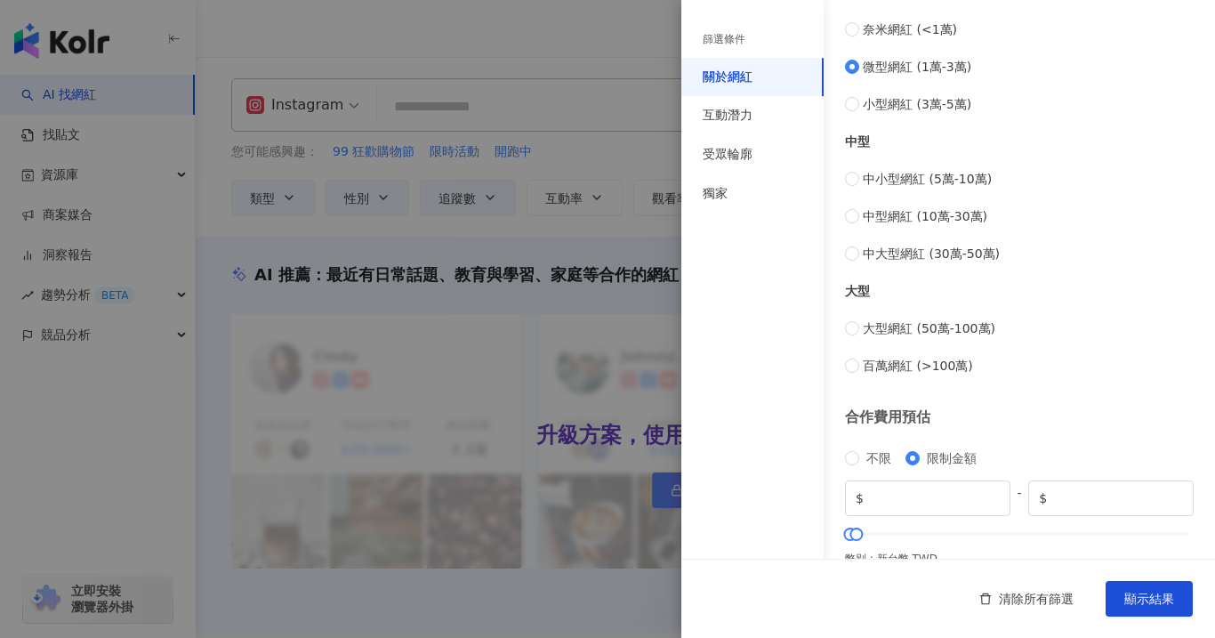
scroll to position [727, 0]
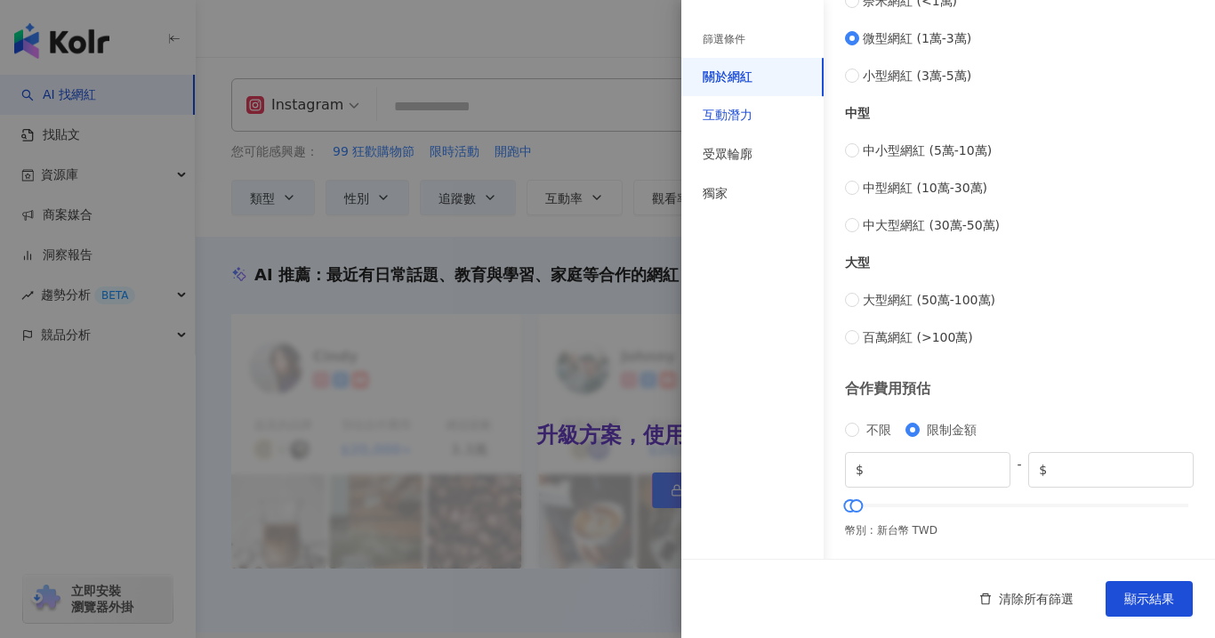
click at [712, 108] on div "互動潛力" at bounding box center [728, 116] width 50 height 18
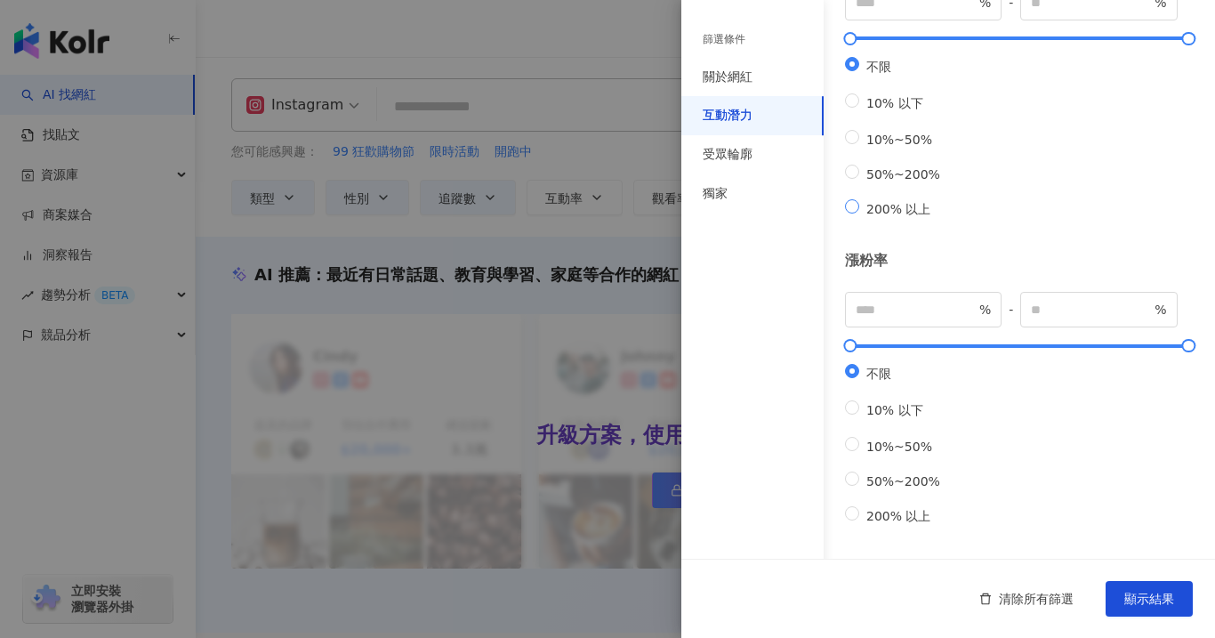
scroll to position [555, 0]
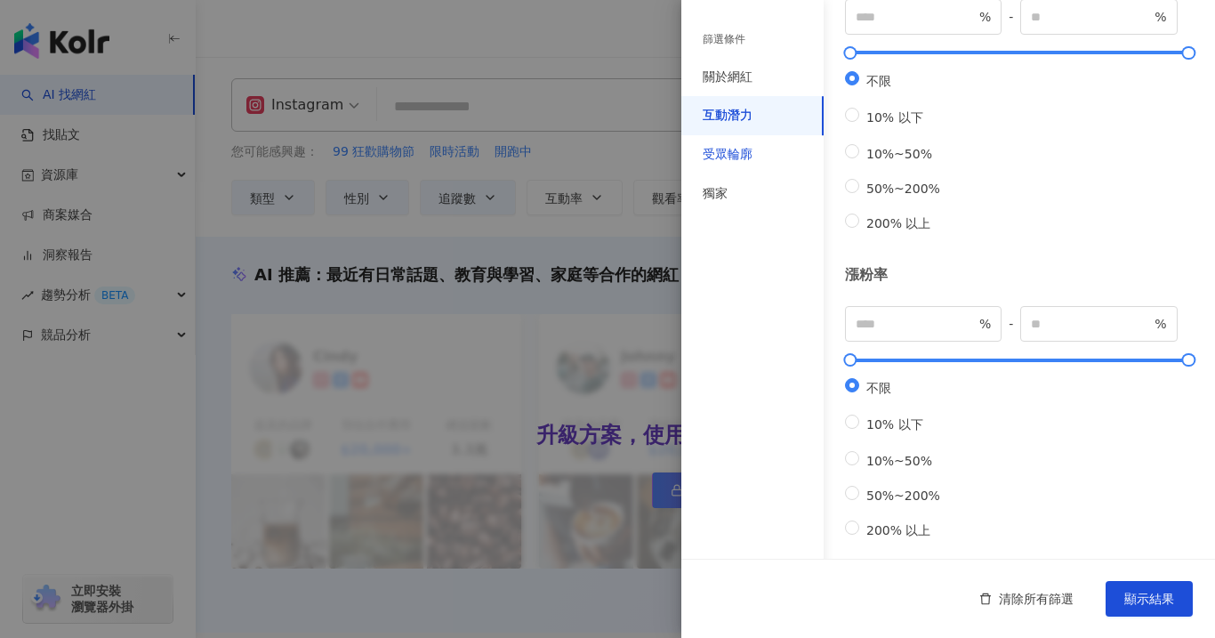
click at [732, 152] on div "受眾輪廓" at bounding box center [728, 155] width 50 height 18
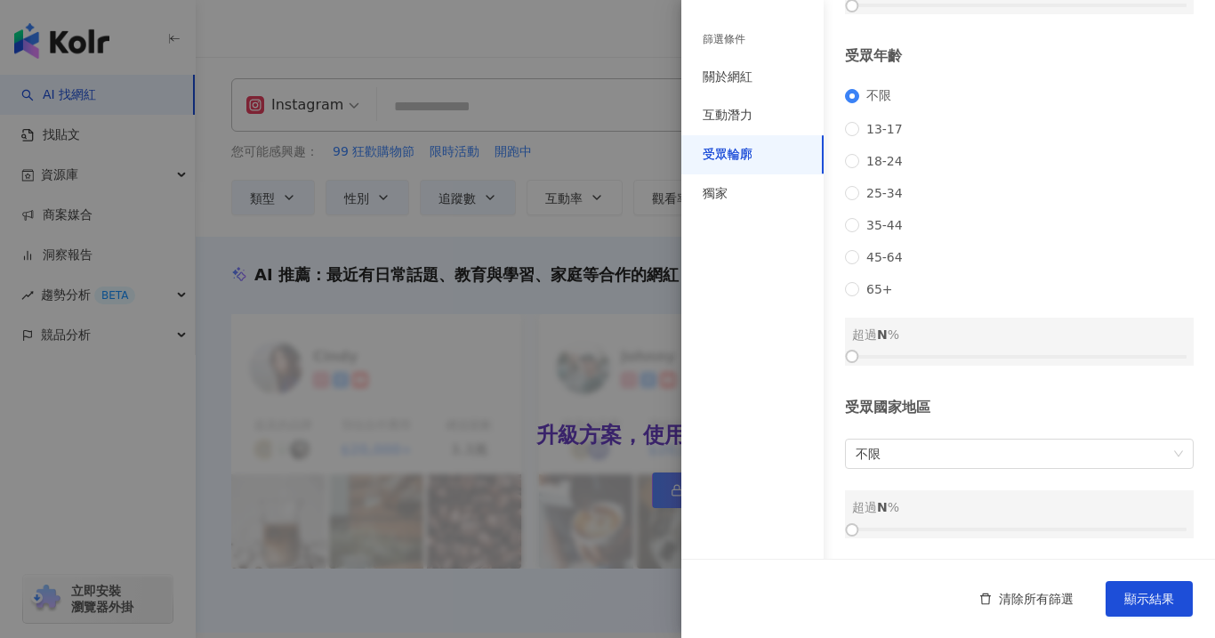
scroll to position [226, 0]
click at [884, 220] on span "35-44" at bounding box center [884, 225] width 51 height 14
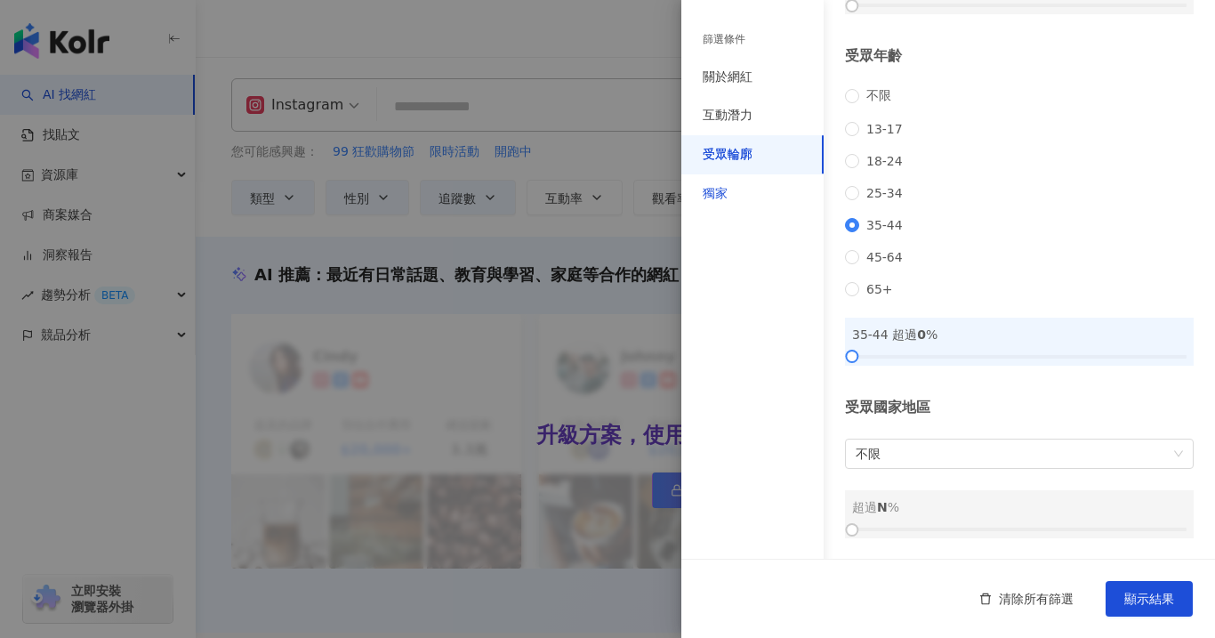
click at [723, 188] on div "獨家" at bounding box center [715, 194] width 25 height 18
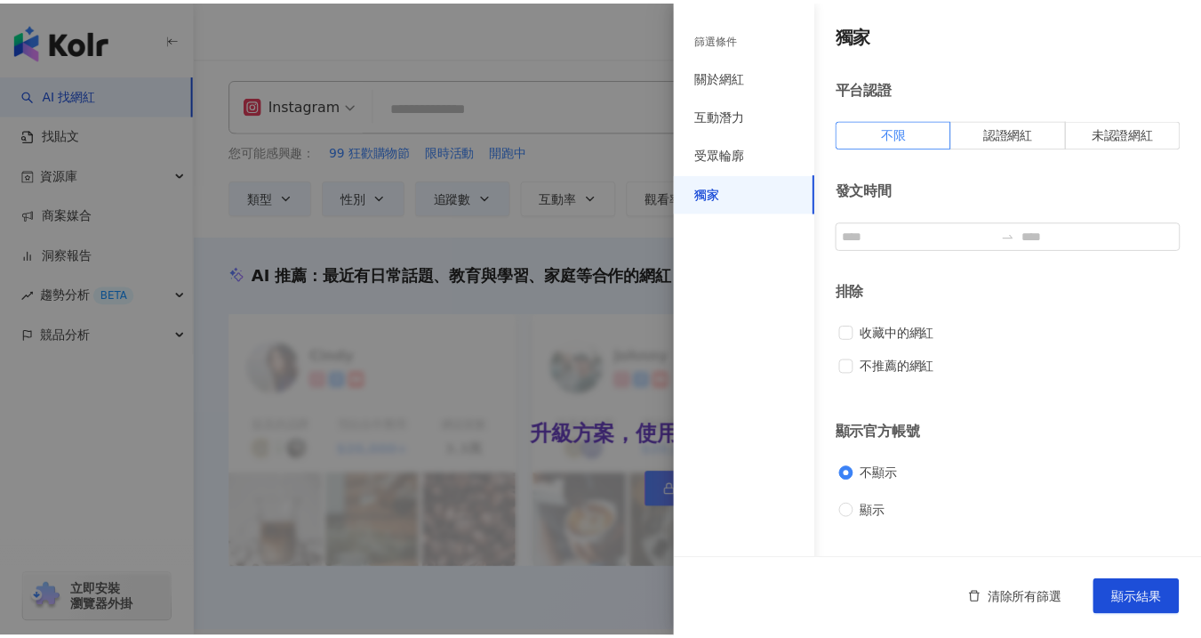
scroll to position [0, 0]
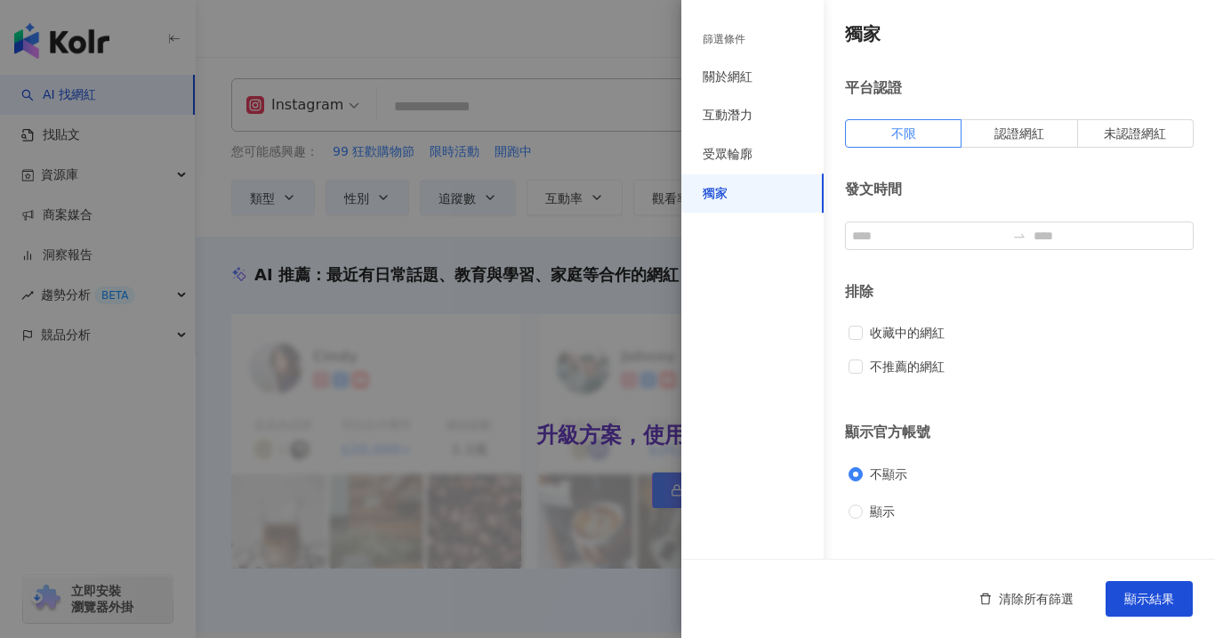
click at [1165, 577] on div "清除所有篩選 顯示結果" at bounding box center [948, 597] width 534 height 79
click at [1161, 587] on button "顯示結果" at bounding box center [1148, 599] width 87 height 36
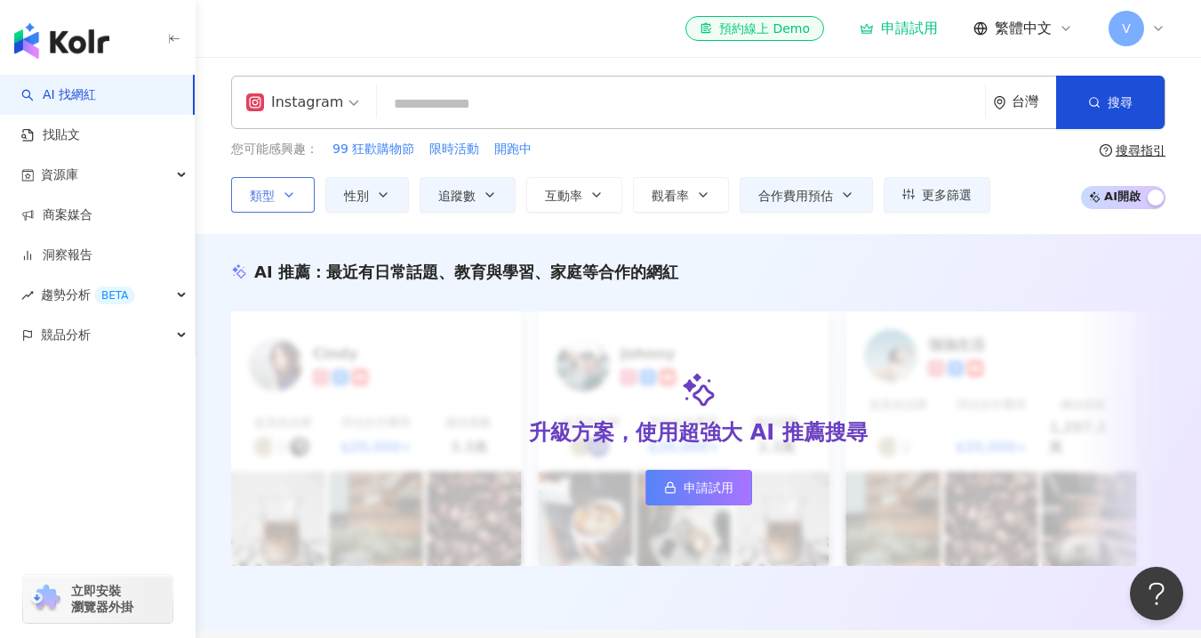
scroll to position [2, 0]
click at [286, 197] on icon "button" at bounding box center [289, 196] width 14 height 14
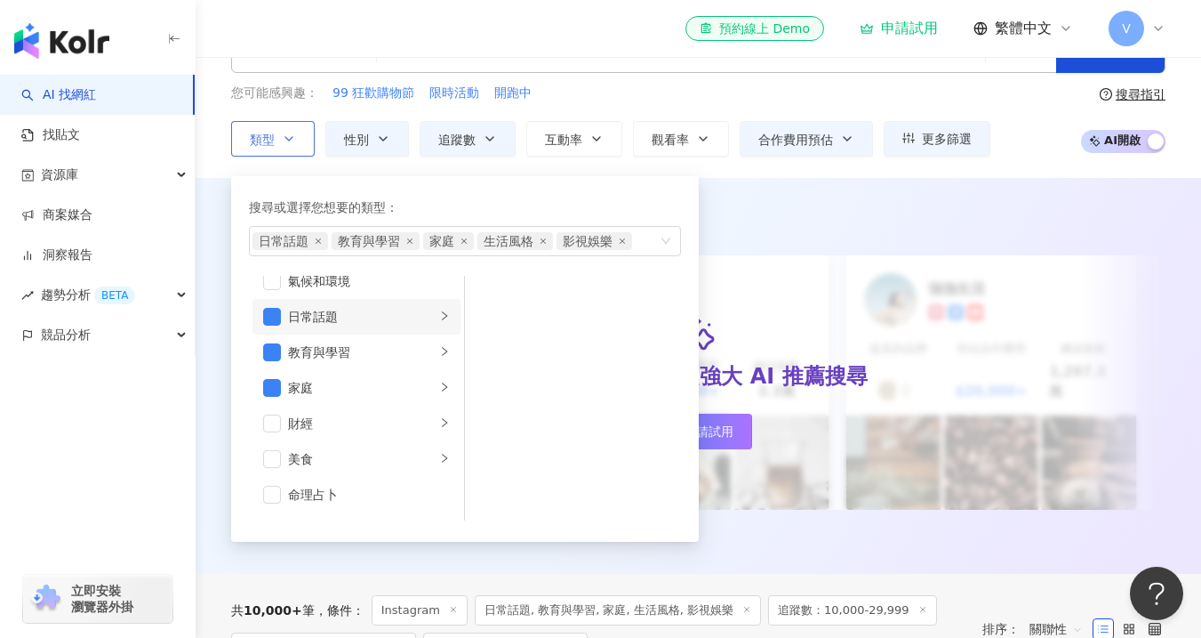
scroll to position [88, 0]
click at [439, 320] on icon "right" at bounding box center [444, 314] width 11 height 11
click at [424, 348] on li "教育與學習" at bounding box center [357, 351] width 208 height 36
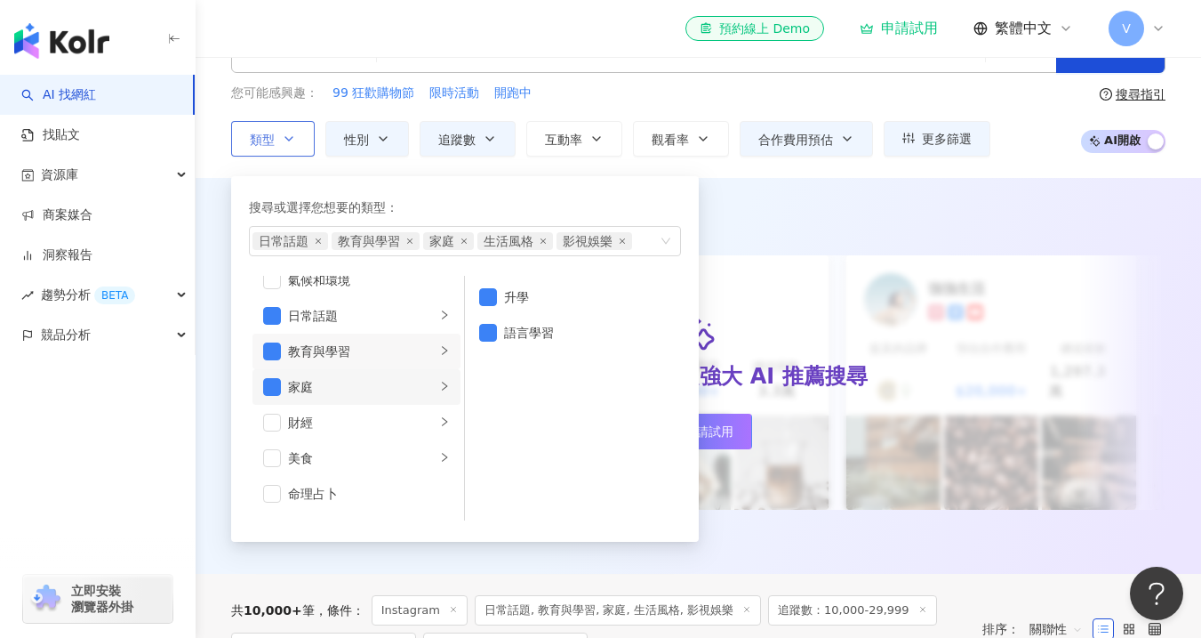
click at [424, 389] on li "家庭" at bounding box center [357, 387] width 208 height 36
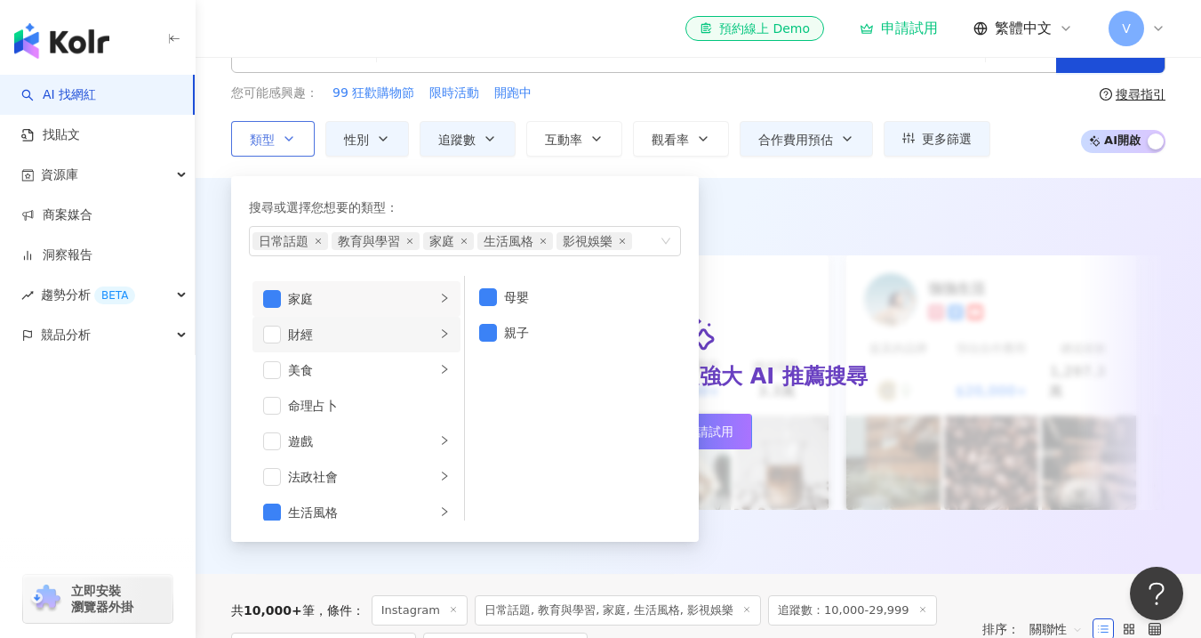
scroll to position [177, 0]
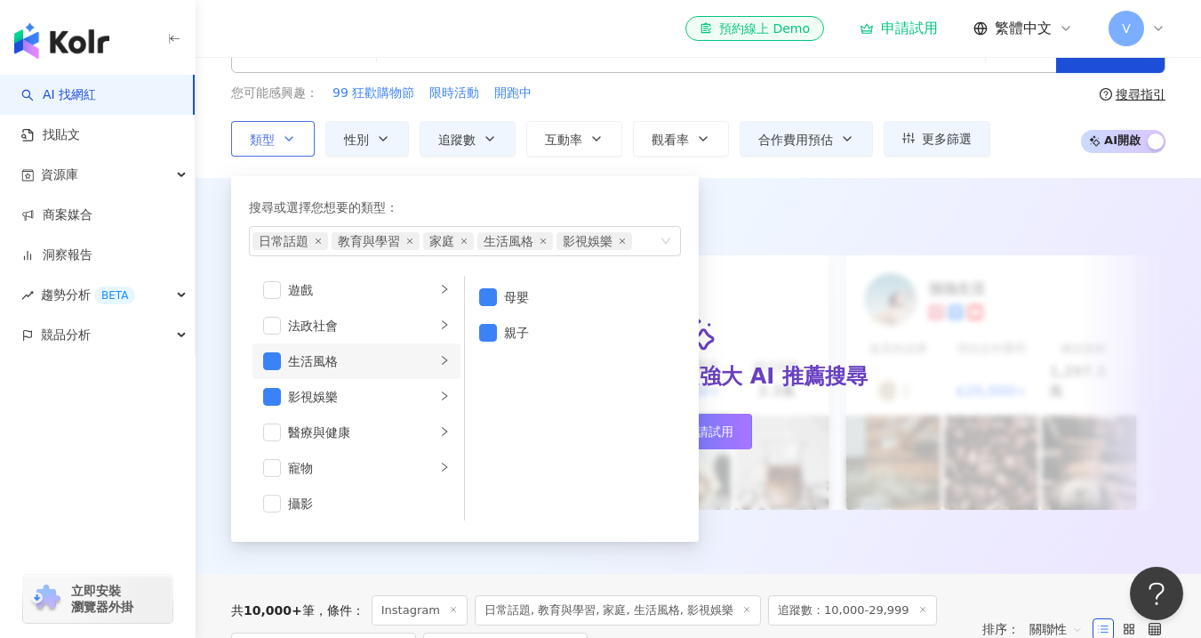
click at [427, 375] on li "生活風格" at bounding box center [357, 361] width 208 height 36
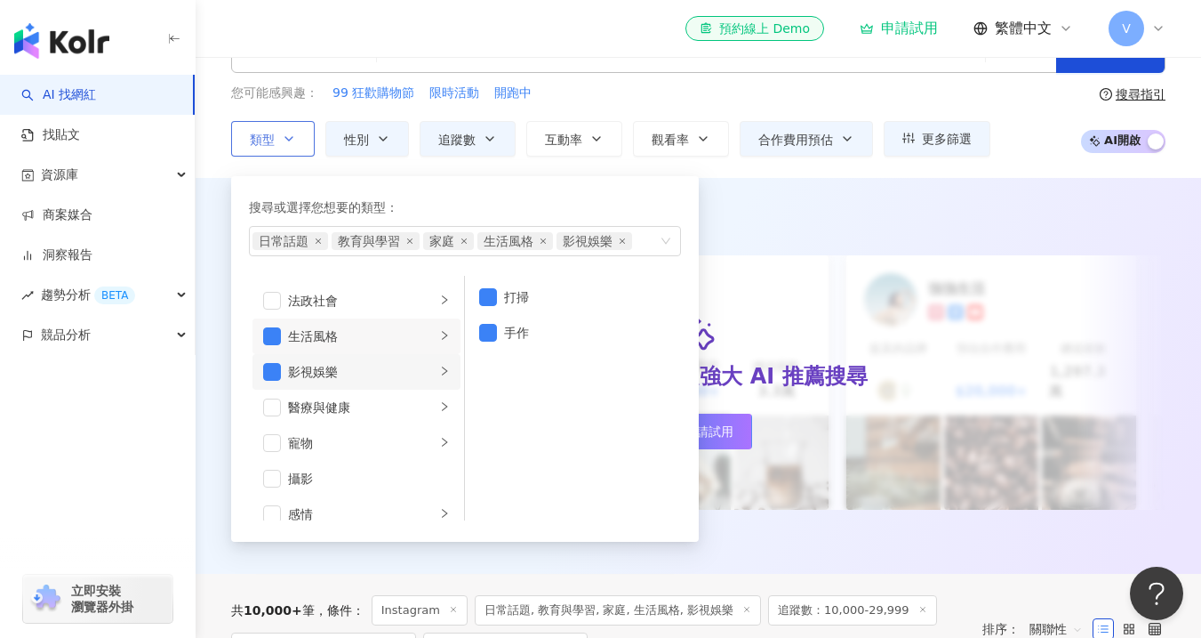
click at [439, 369] on icon "right" at bounding box center [444, 370] width 11 height 11
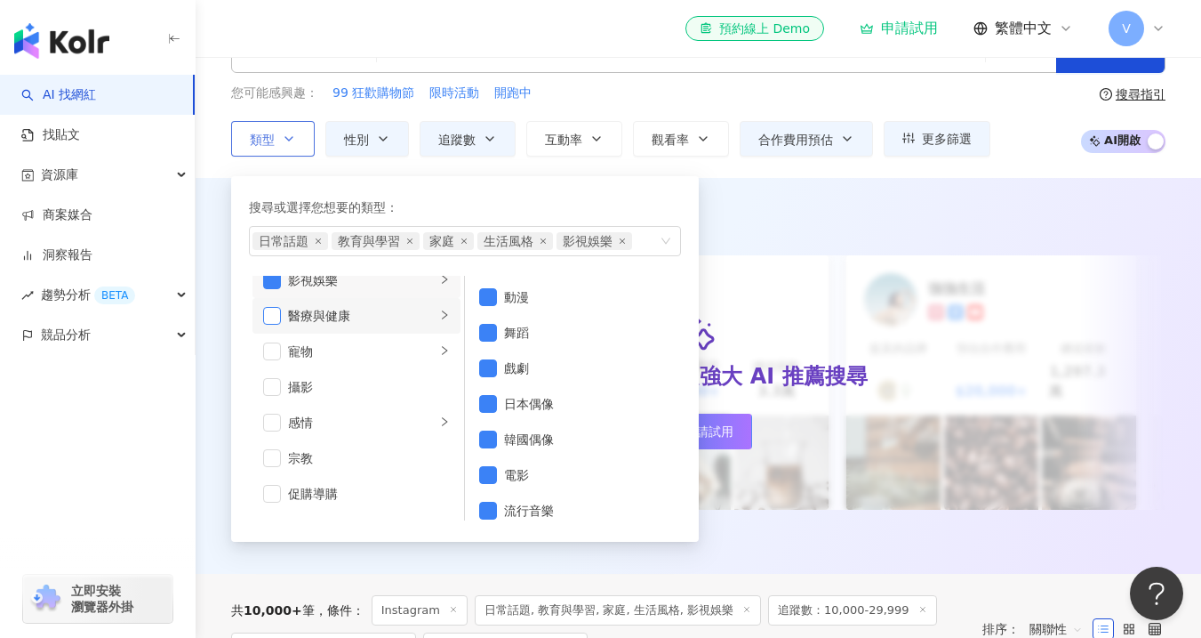
click at [274, 321] on span "button" at bounding box center [272, 316] width 18 height 18
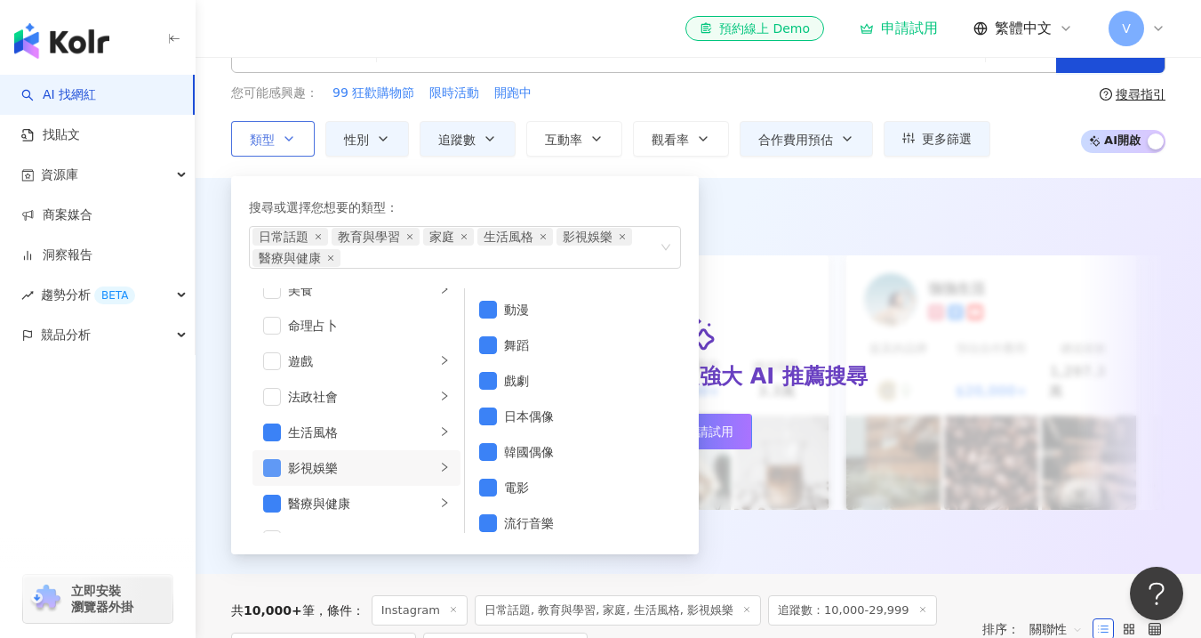
click at [274, 465] on span "button" at bounding box center [272, 468] width 18 height 18
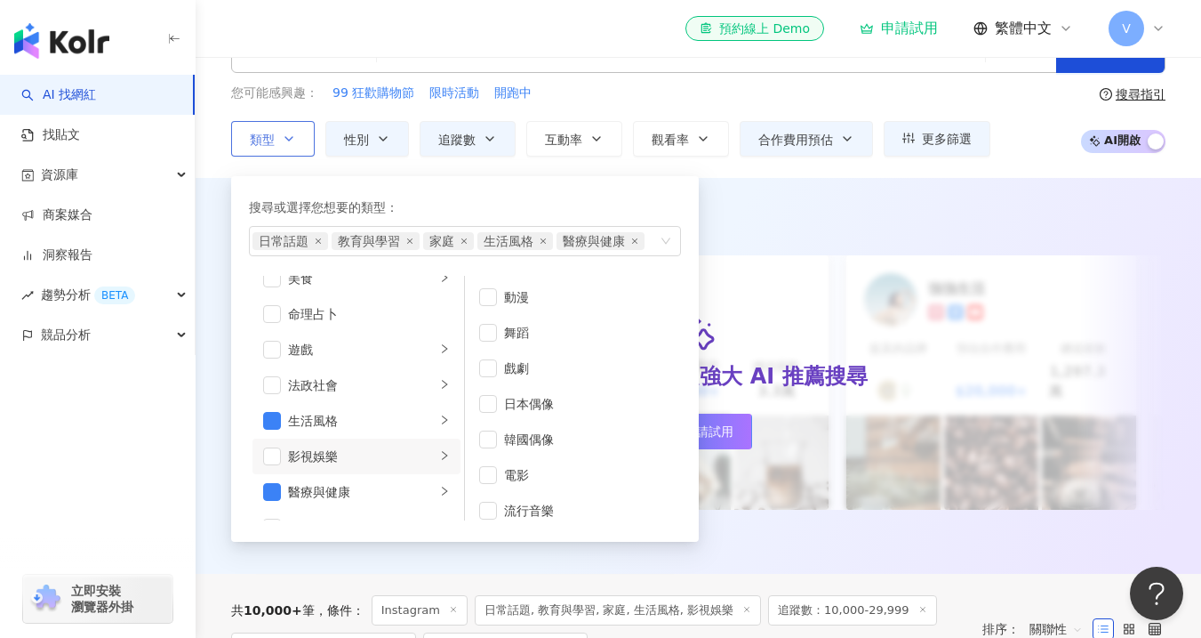
scroll to position [267, 0]
click at [439, 416] on icon "right" at bounding box center [444, 420] width 11 height 11
click at [419, 487] on div "醫療與健康" at bounding box center [362, 493] width 148 height 20
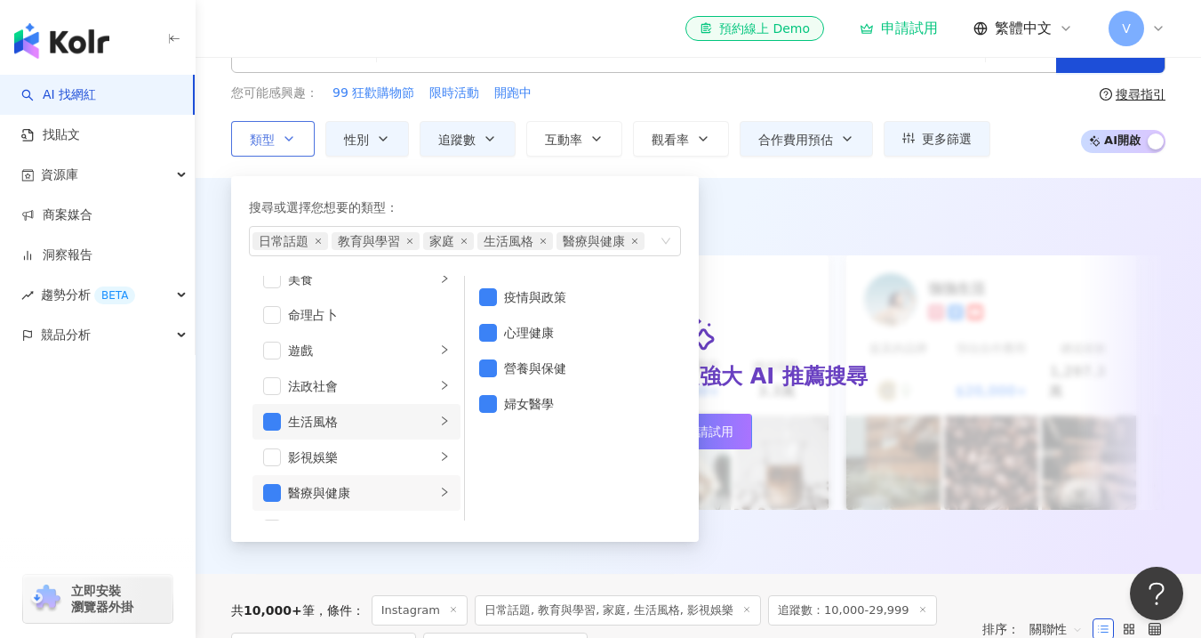
click at [379, 419] on div "生活風格" at bounding box center [362, 422] width 148 height 20
click at [276, 425] on span "button" at bounding box center [272, 423] width 18 height 18
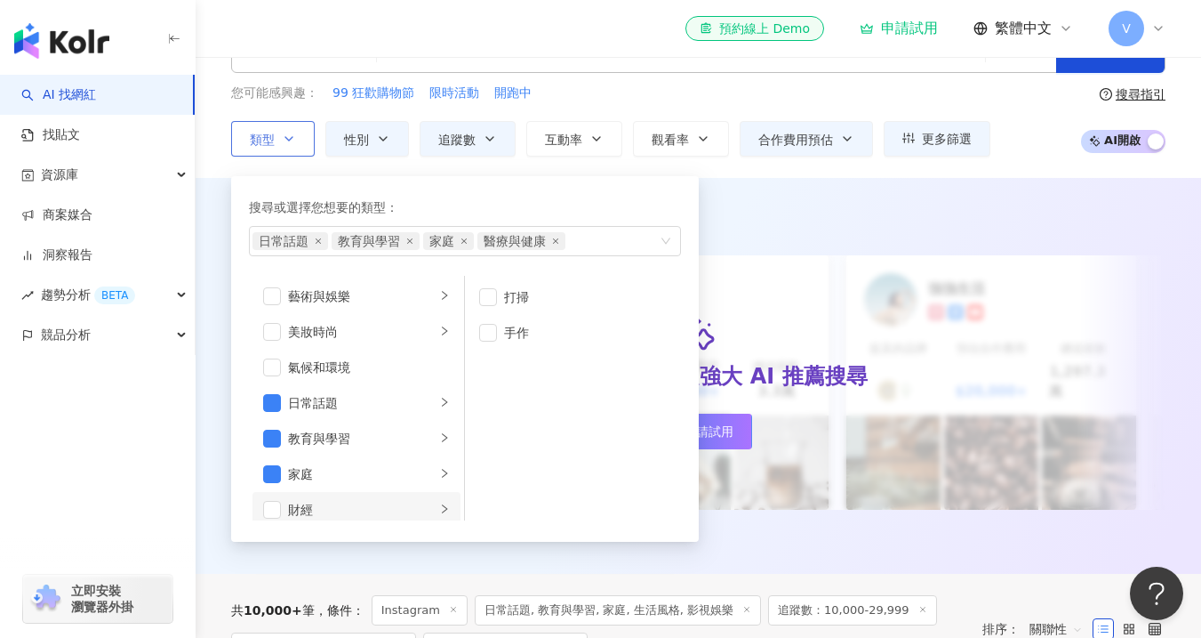
scroll to position [0, 0]
click at [398, 477] on div "家庭" at bounding box center [362, 475] width 148 height 20
click at [407, 437] on div "教育與學習" at bounding box center [362, 440] width 148 height 20
click at [268, 434] on span "button" at bounding box center [272, 439] width 18 height 18
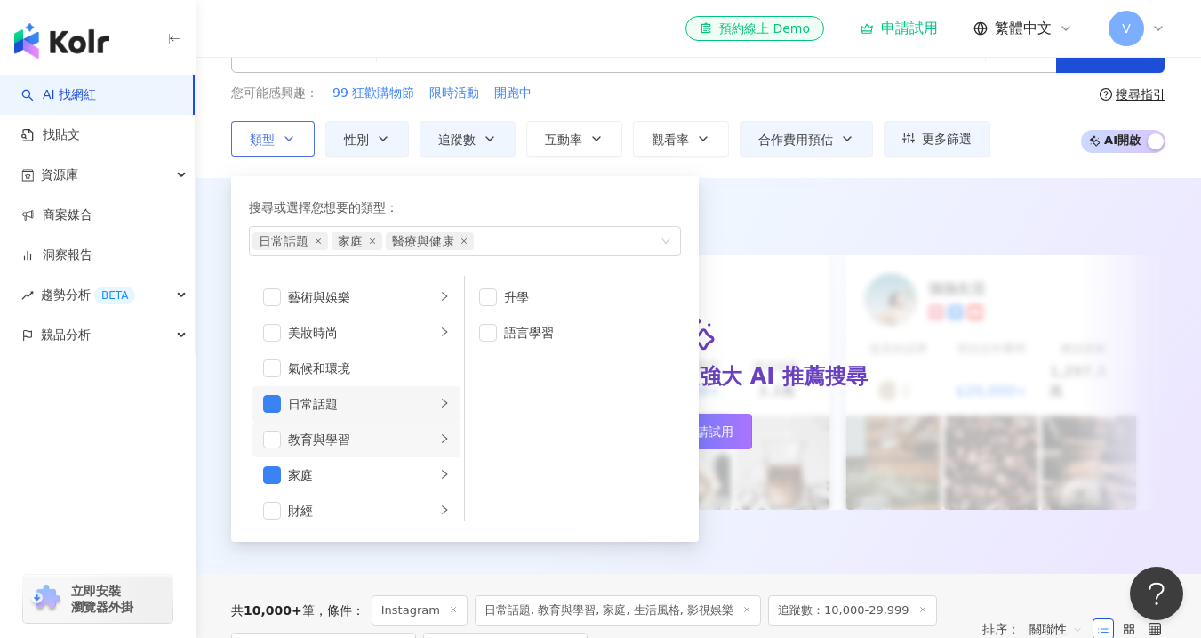
click at [391, 404] on div "日常話題" at bounding box center [362, 404] width 148 height 20
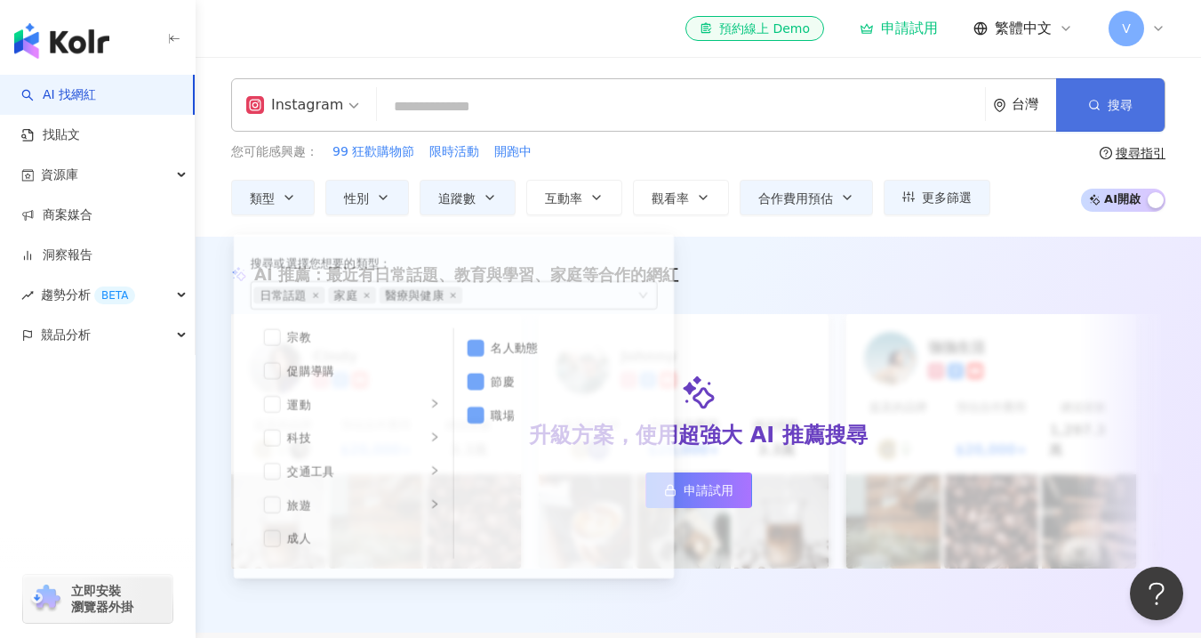
click at [1111, 98] on span "搜尋" at bounding box center [1120, 105] width 25 height 14
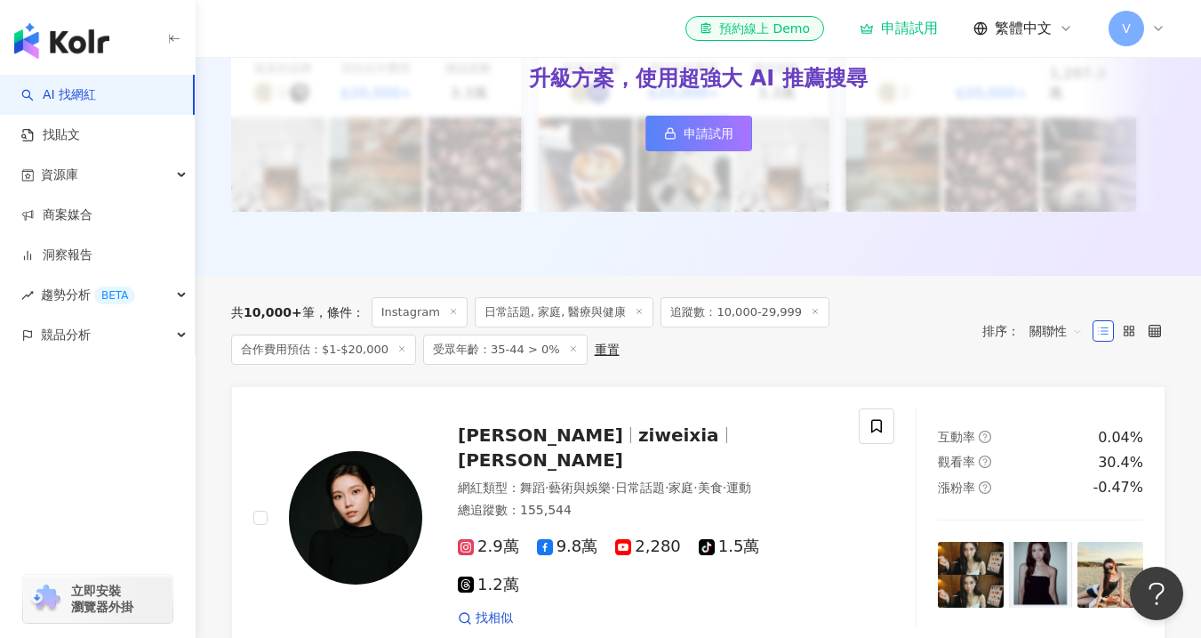
scroll to position [357, 0]
click at [571, 346] on line at bounding box center [573, 348] width 4 height 4
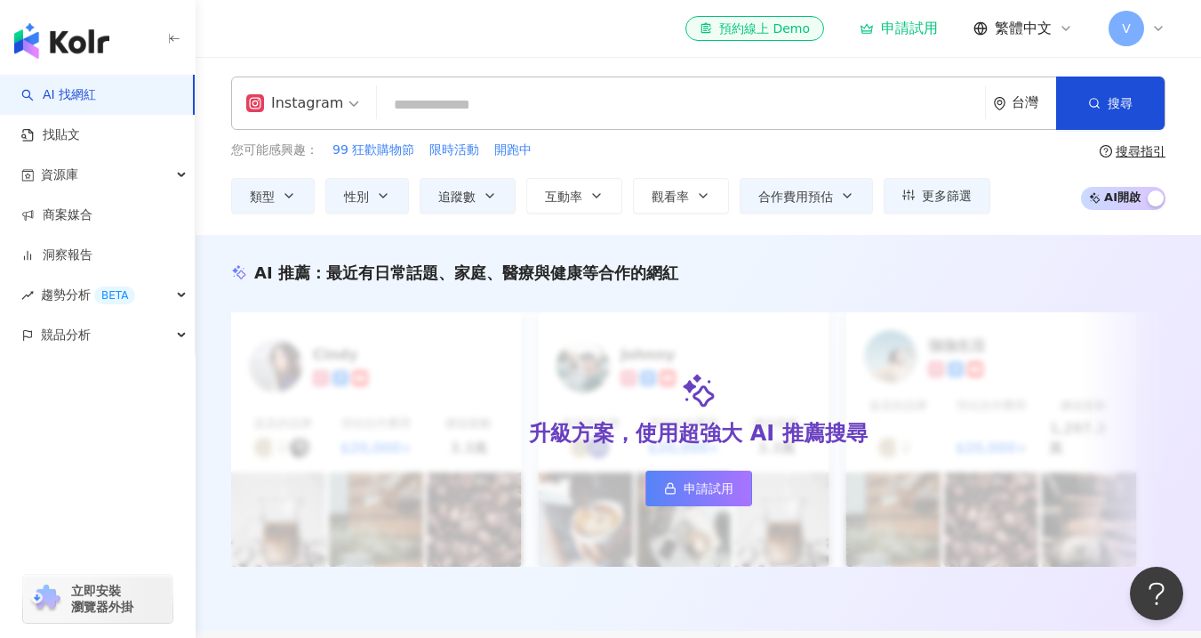
scroll to position [1, 0]
